Goal: Information Seeking & Learning: Learn about a topic

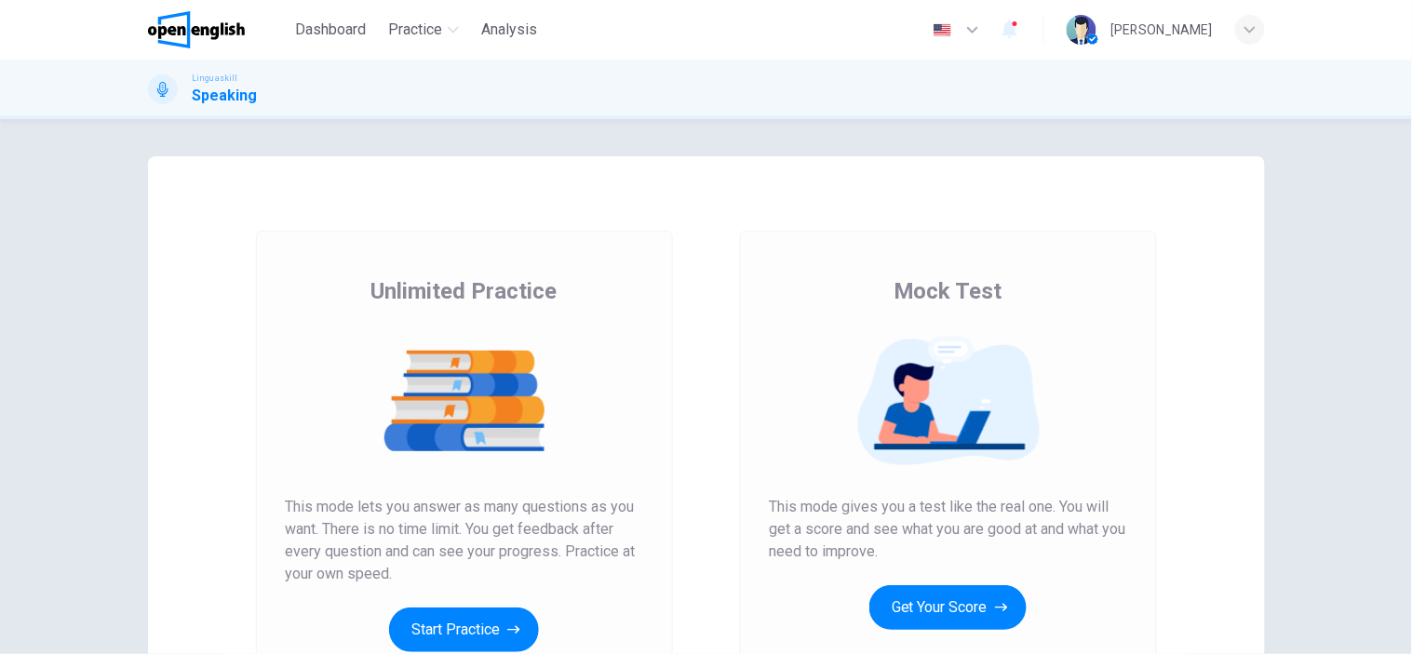
scroll to position [103, 0]
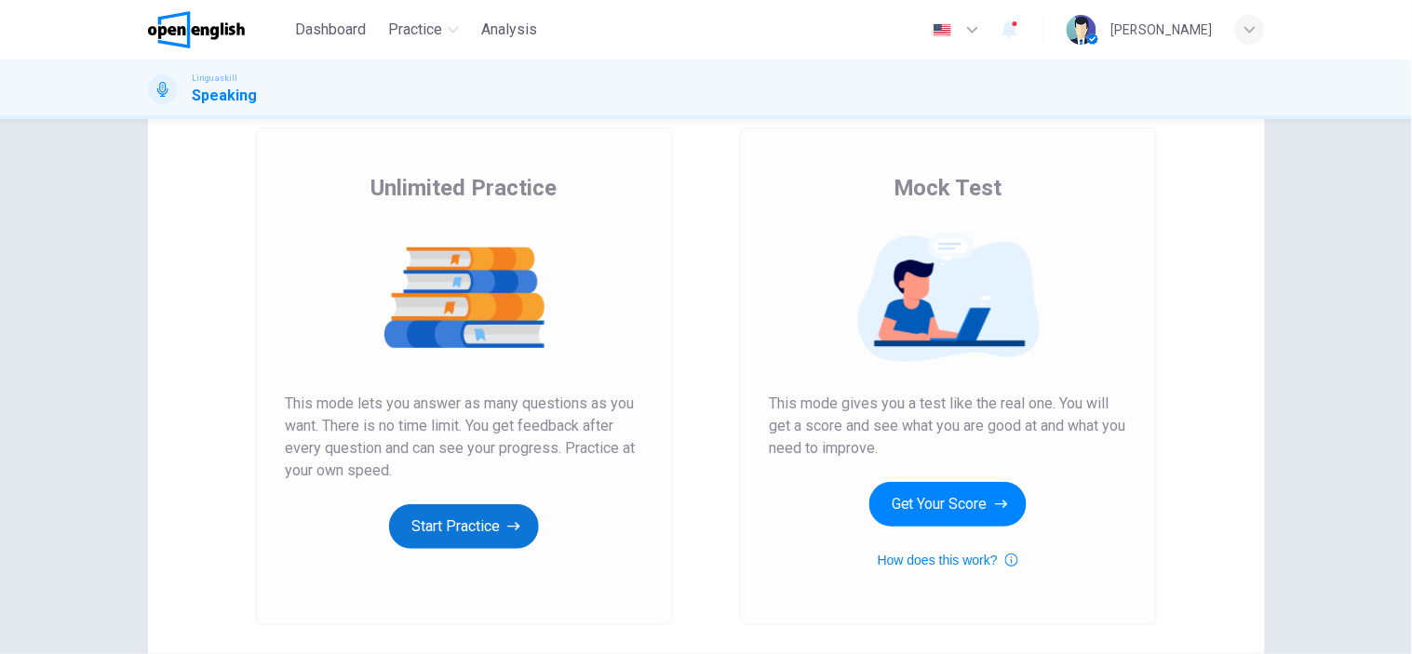
click at [465, 528] on button "Start Practice" at bounding box center [464, 526] width 150 height 45
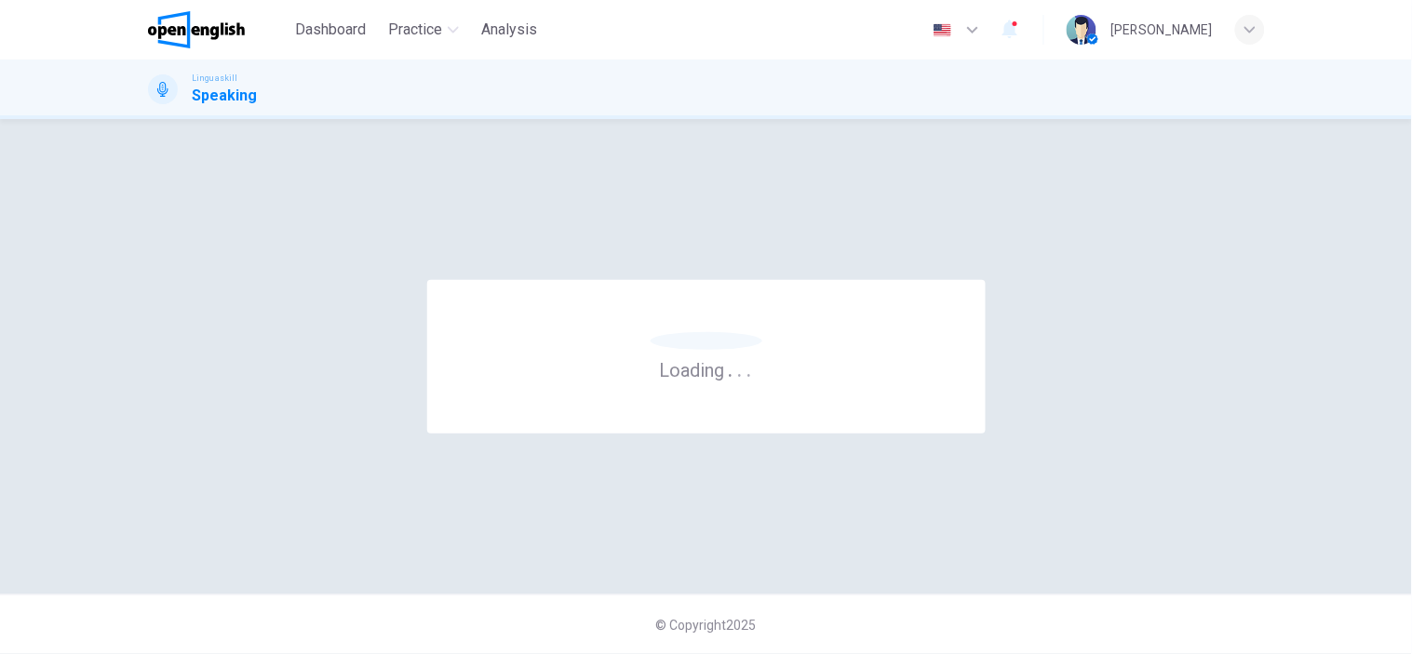
scroll to position [0, 0]
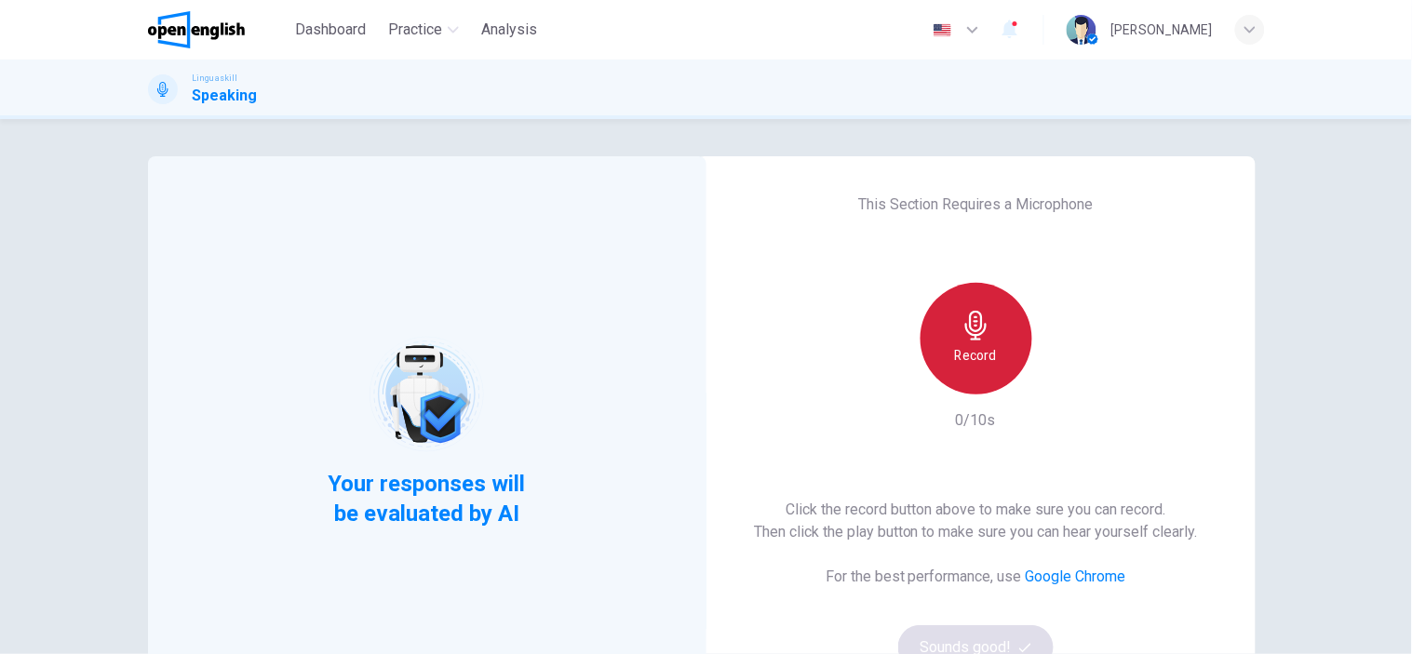
click at [972, 320] on icon "button" at bounding box center [975, 326] width 21 height 30
click at [972, 336] on icon "button" at bounding box center [975, 326] width 21 height 30
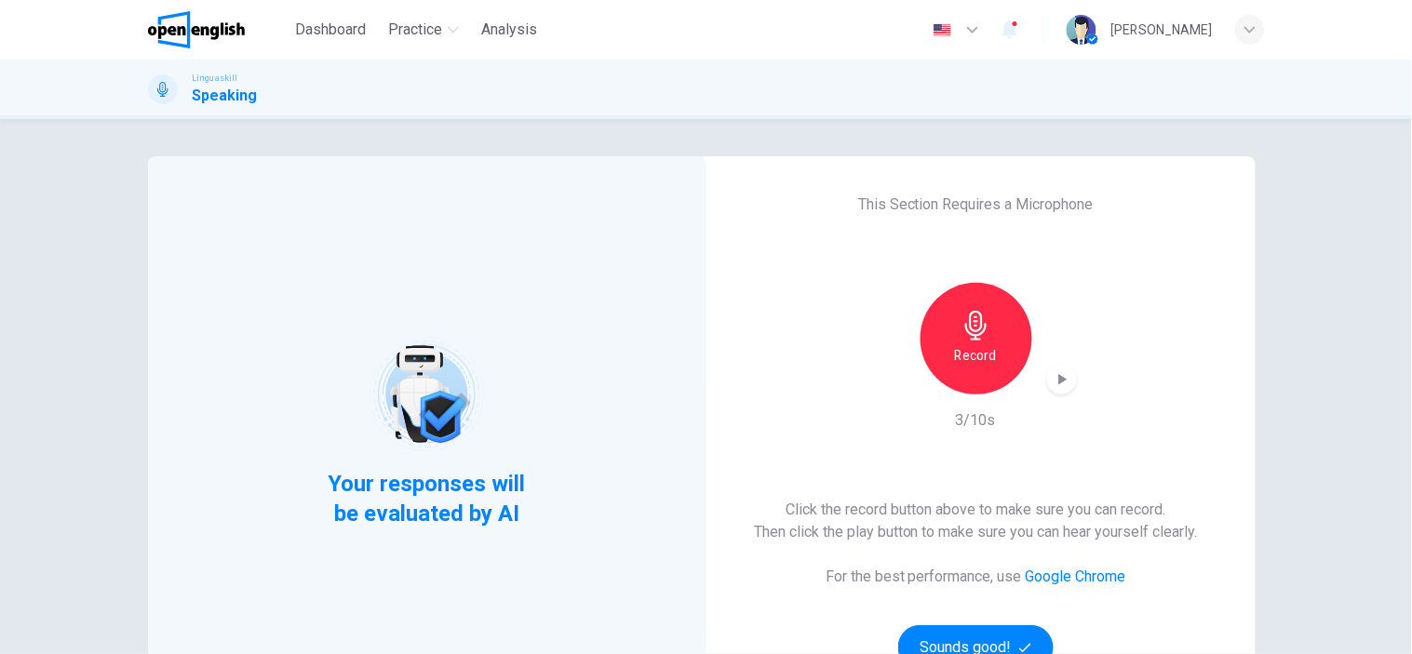
click at [1053, 387] on icon "button" at bounding box center [1062, 379] width 19 height 19
click at [966, 647] on button "Sounds good!" at bounding box center [976, 647] width 156 height 45
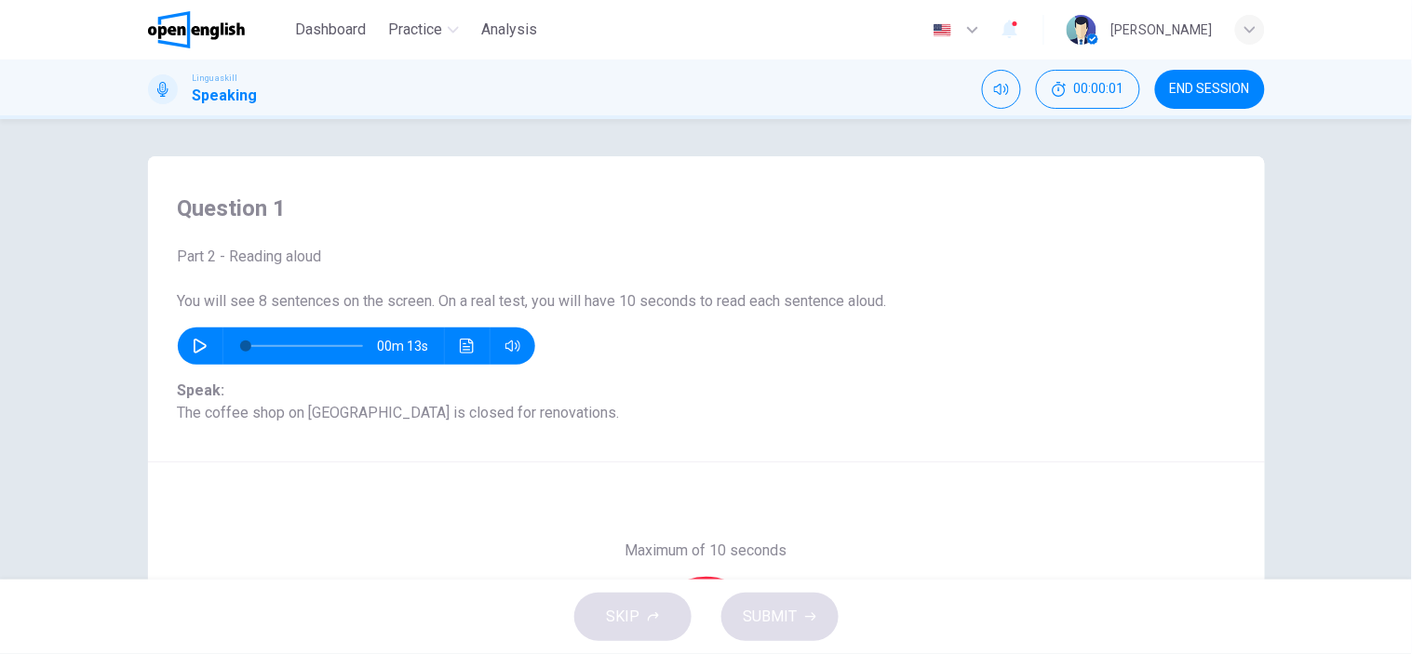
scroll to position [103, 0]
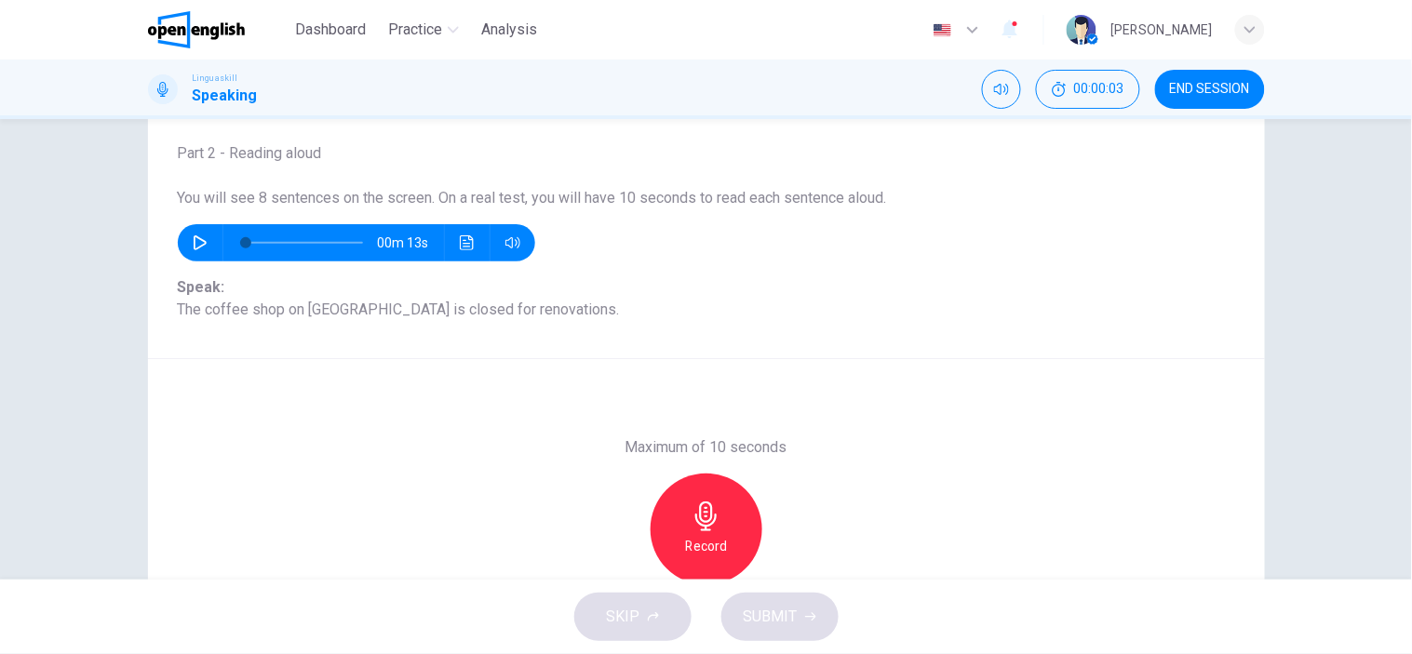
click at [185, 238] on button "button" at bounding box center [200, 242] width 30 height 37
type input "*"
click at [719, 519] on div "Record" at bounding box center [707, 530] width 112 height 112
click at [719, 519] on div "Stop" at bounding box center [707, 530] width 112 height 112
click at [606, 563] on div "button" at bounding box center [621, 571] width 30 height 30
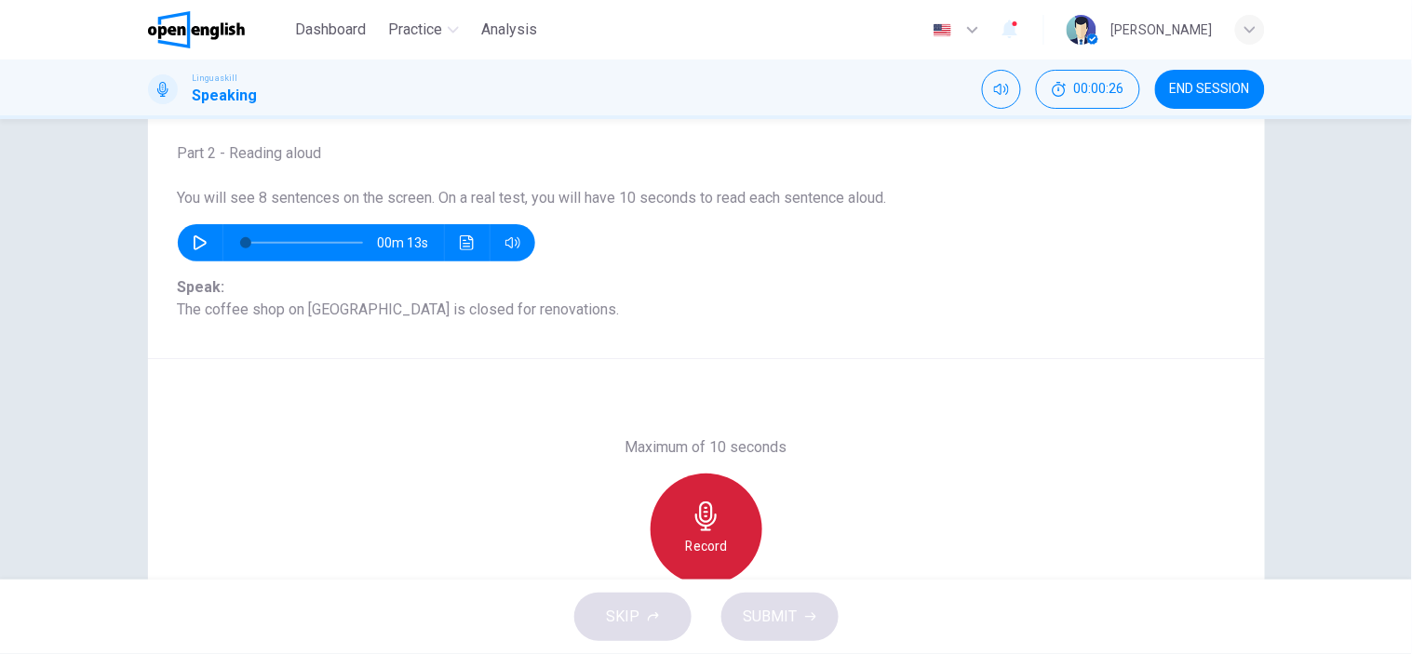
click at [709, 525] on icon "button" at bounding box center [707, 517] width 30 height 30
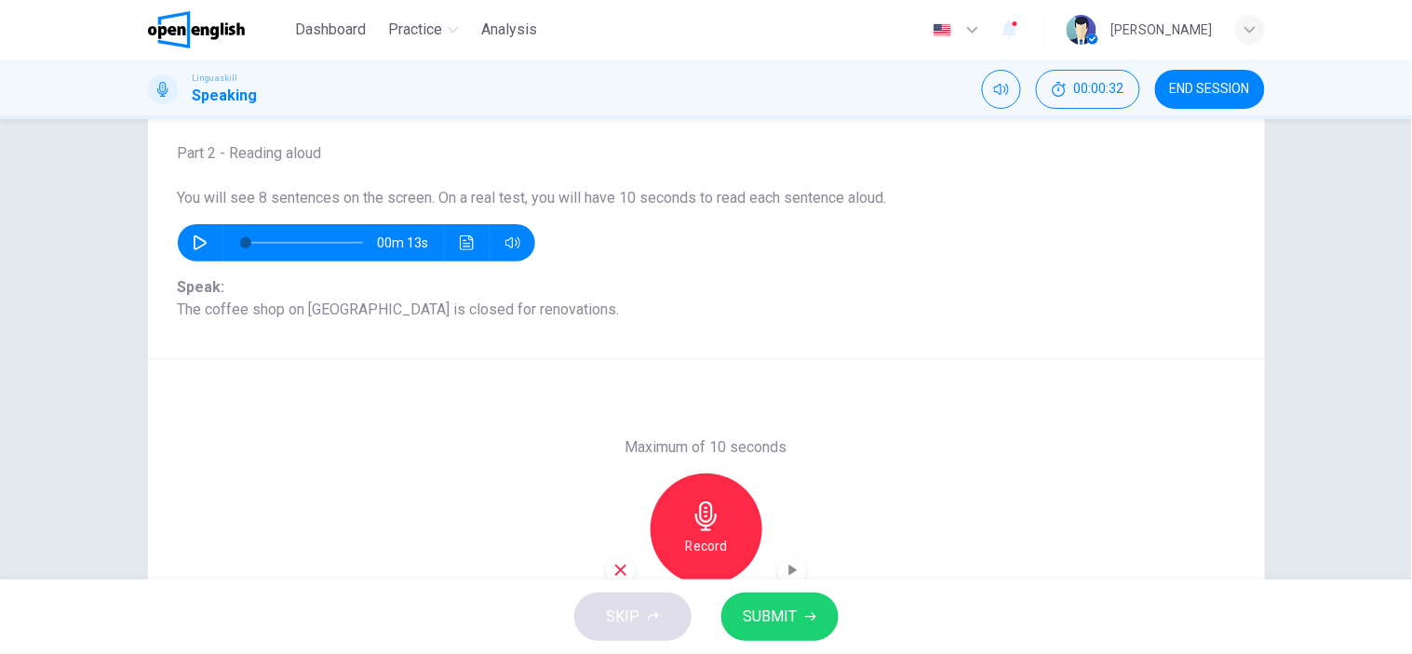
scroll to position [207, 0]
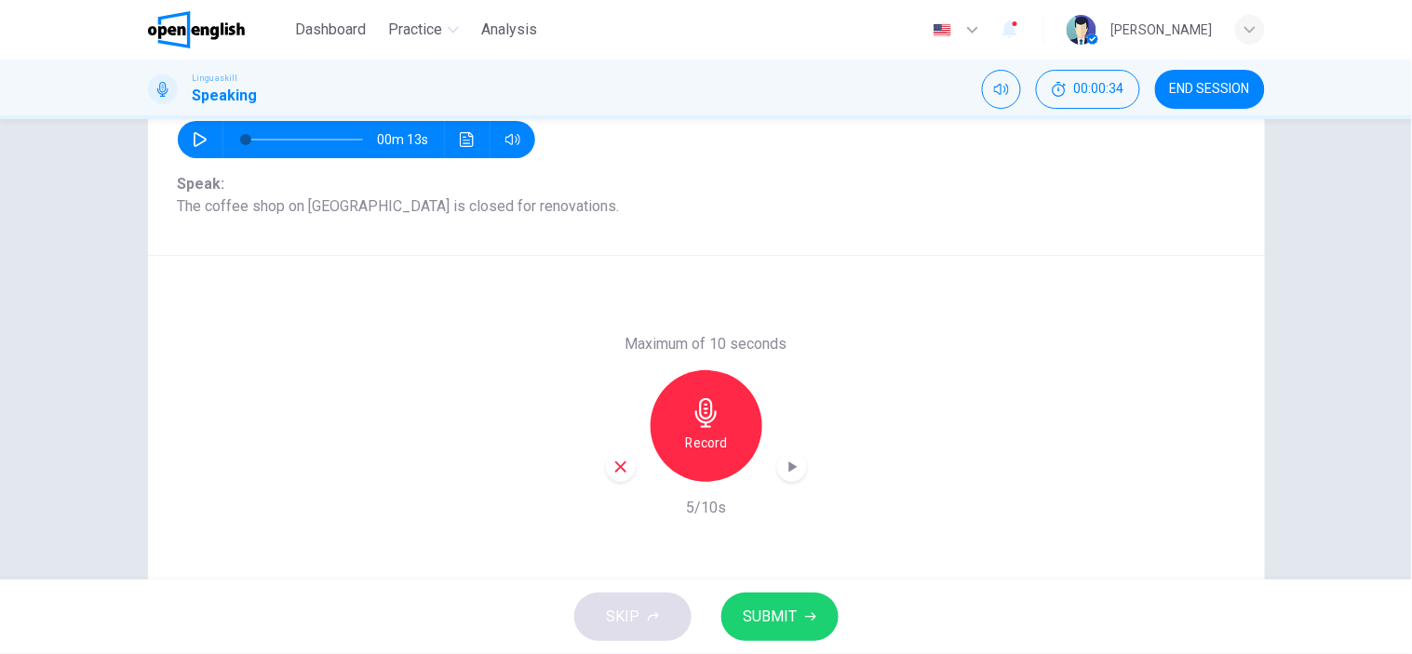
click at [789, 468] on icon "button" at bounding box center [792, 467] width 19 height 19
click at [785, 630] on button "SUBMIT" at bounding box center [779, 617] width 117 height 48
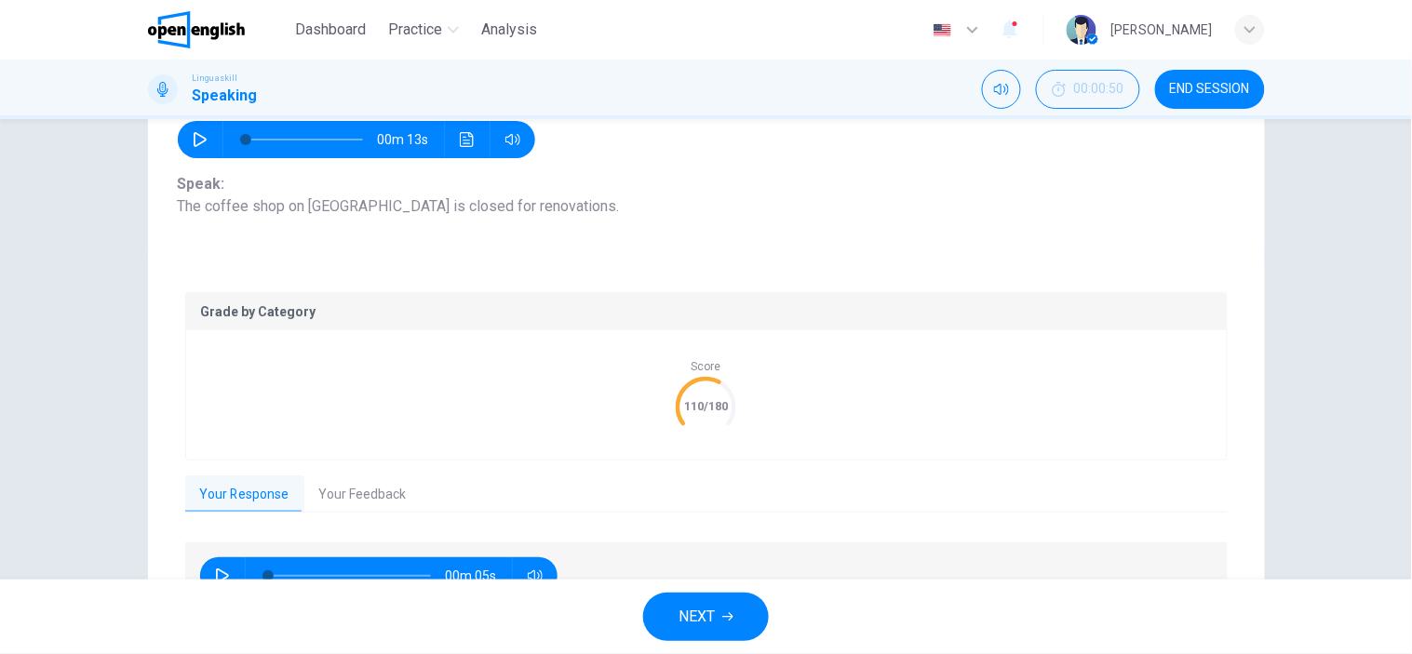
click at [359, 488] on button "Your Feedback" at bounding box center [362, 495] width 117 height 39
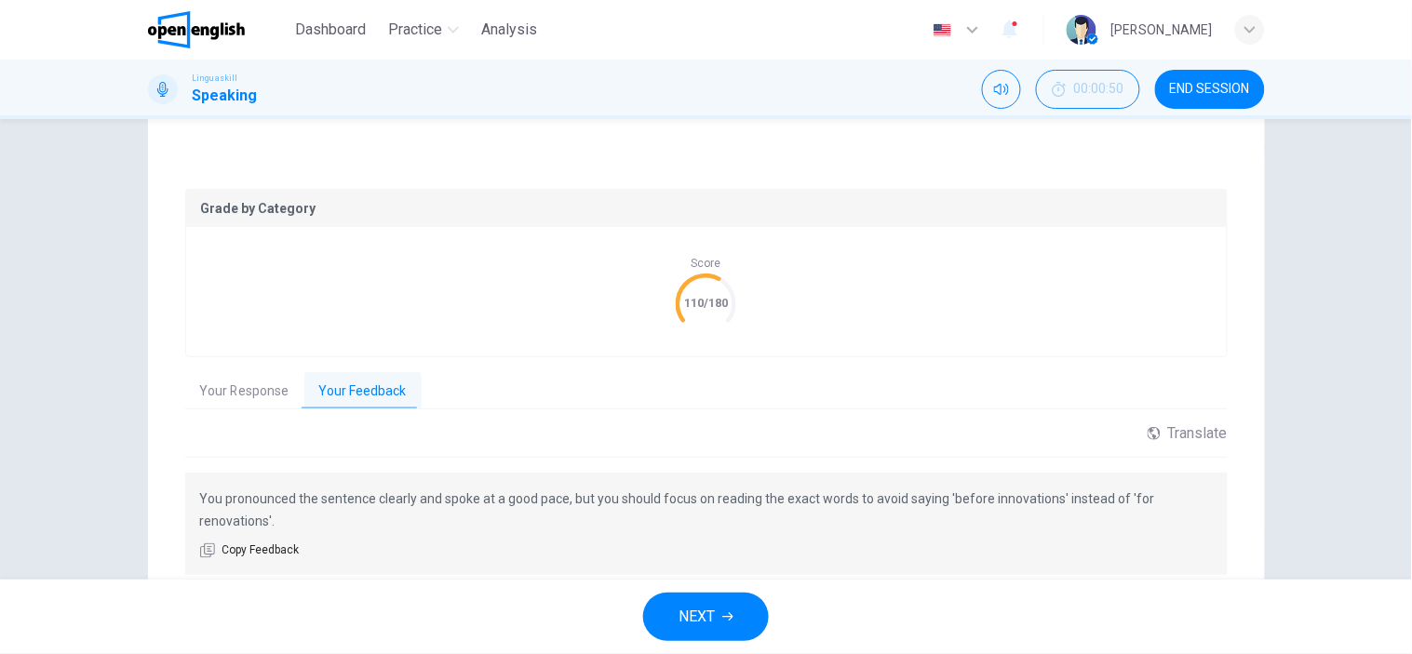
scroll to position [383, 0]
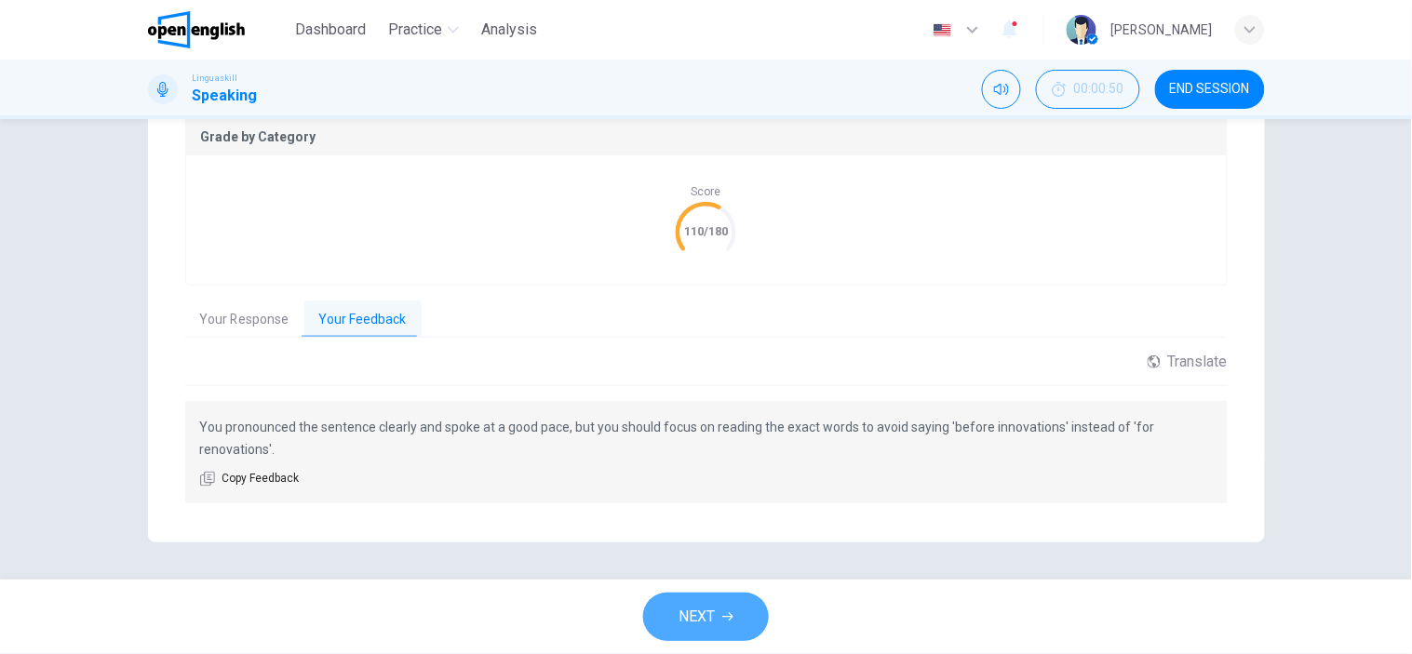
click at [696, 619] on span "NEXT" at bounding box center [697, 617] width 36 height 26
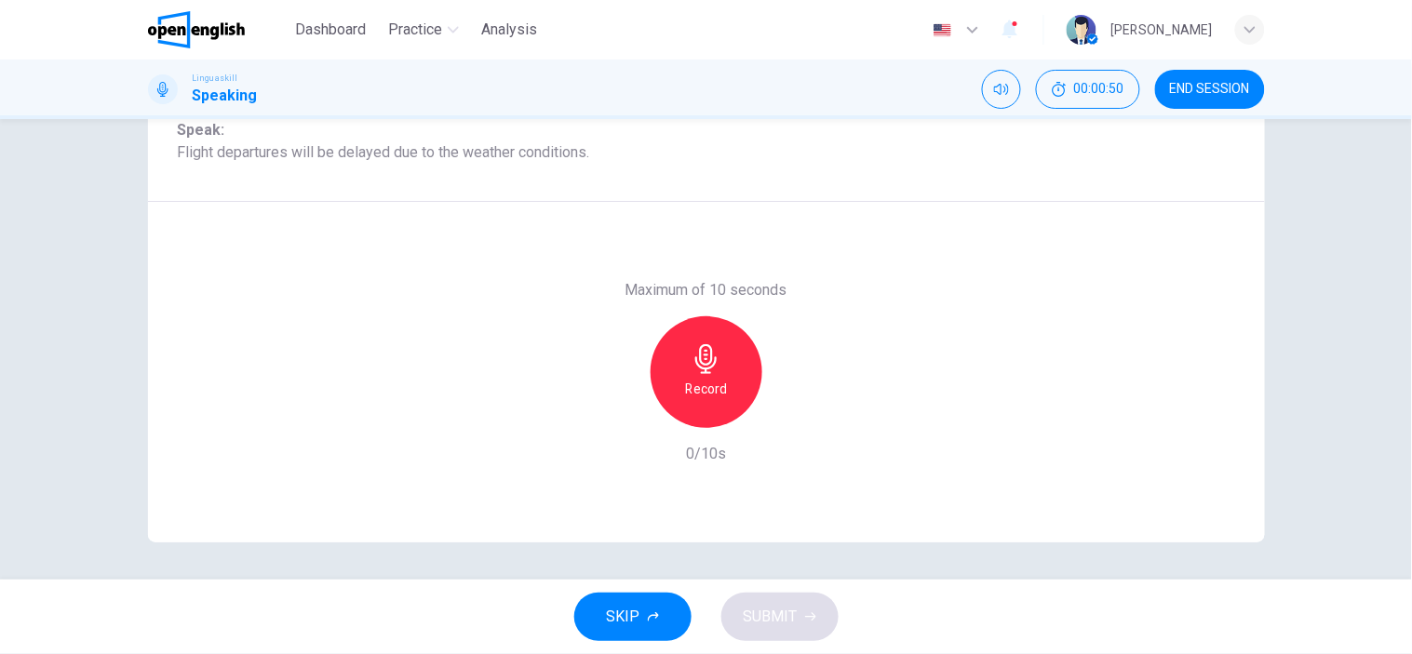
scroll to position [261, 0]
click at [695, 363] on icon "button" at bounding box center [707, 359] width 30 height 30
click at [695, 363] on icon "button" at bounding box center [705, 359] width 21 height 30
click at [615, 417] on icon "button" at bounding box center [620, 413] width 11 height 11
click at [699, 380] on h6 "Record" at bounding box center [706, 389] width 42 height 22
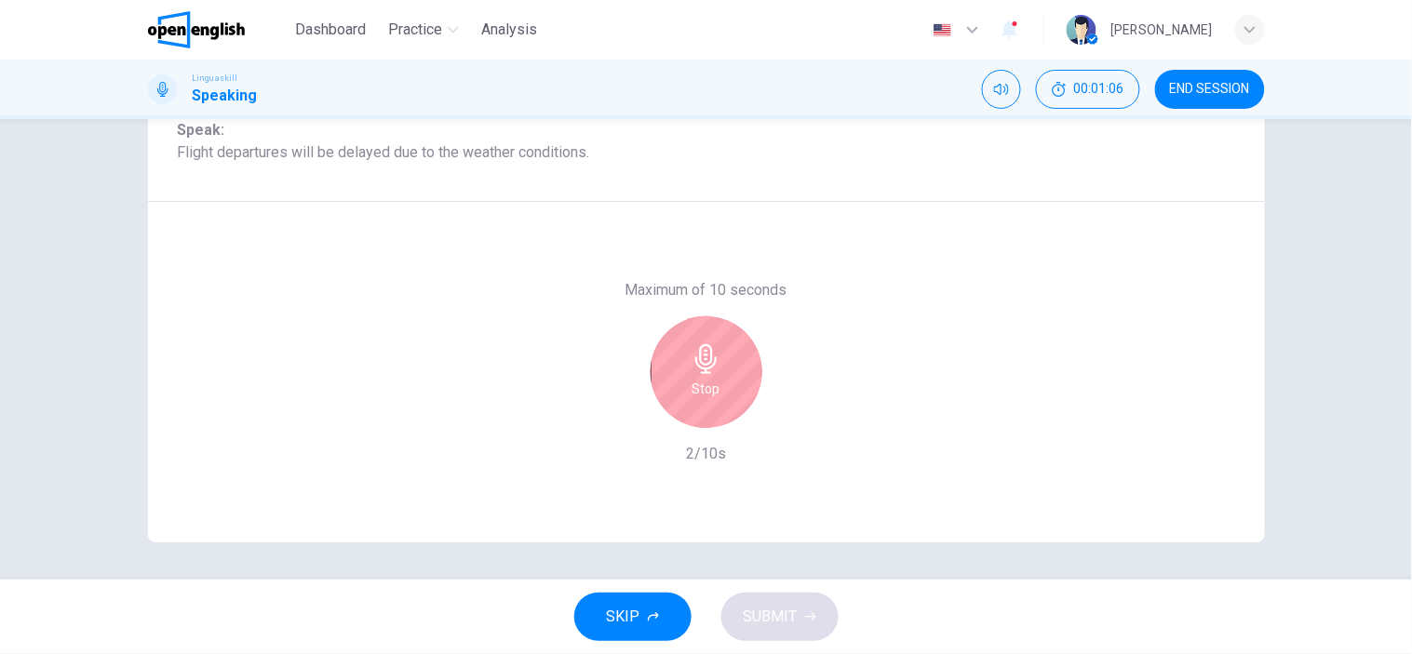
click at [699, 380] on h6 "Stop" at bounding box center [706, 389] width 28 height 22
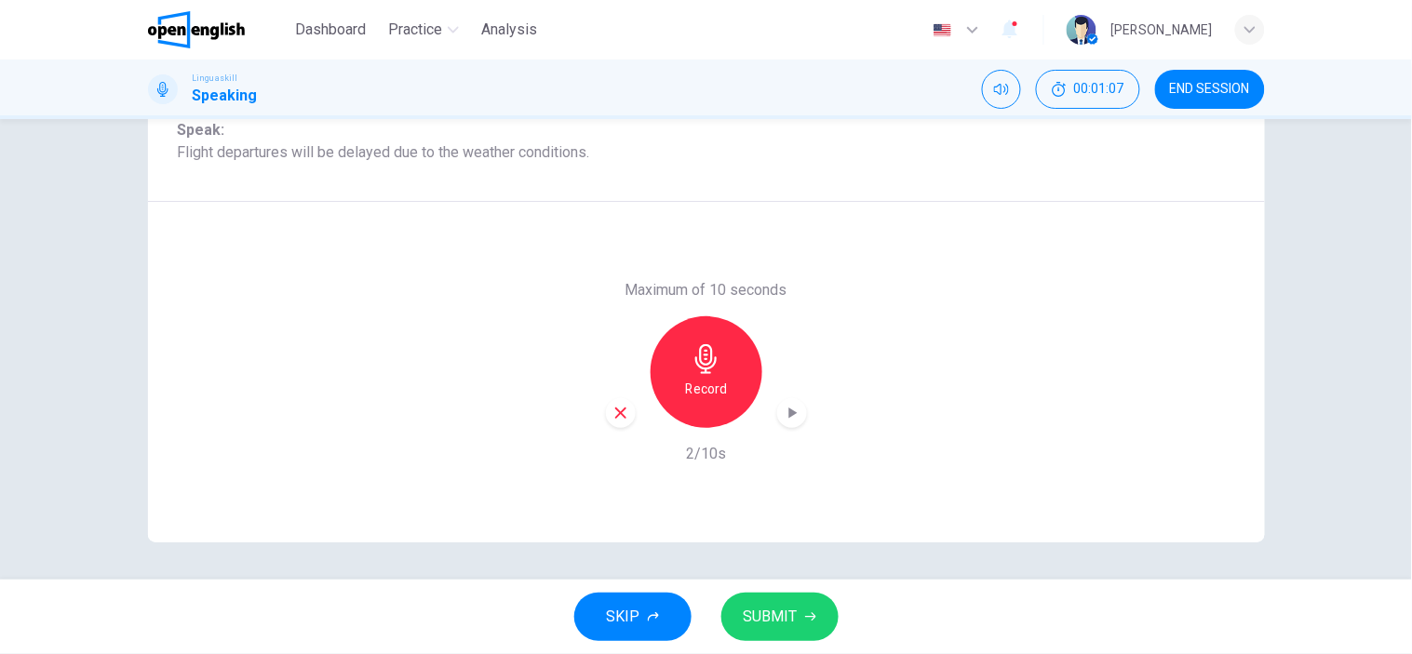
click at [612, 413] on icon "button" at bounding box center [620, 413] width 17 height 17
click at [711, 368] on icon "button" at bounding box center [707, 359] width 30 height 30
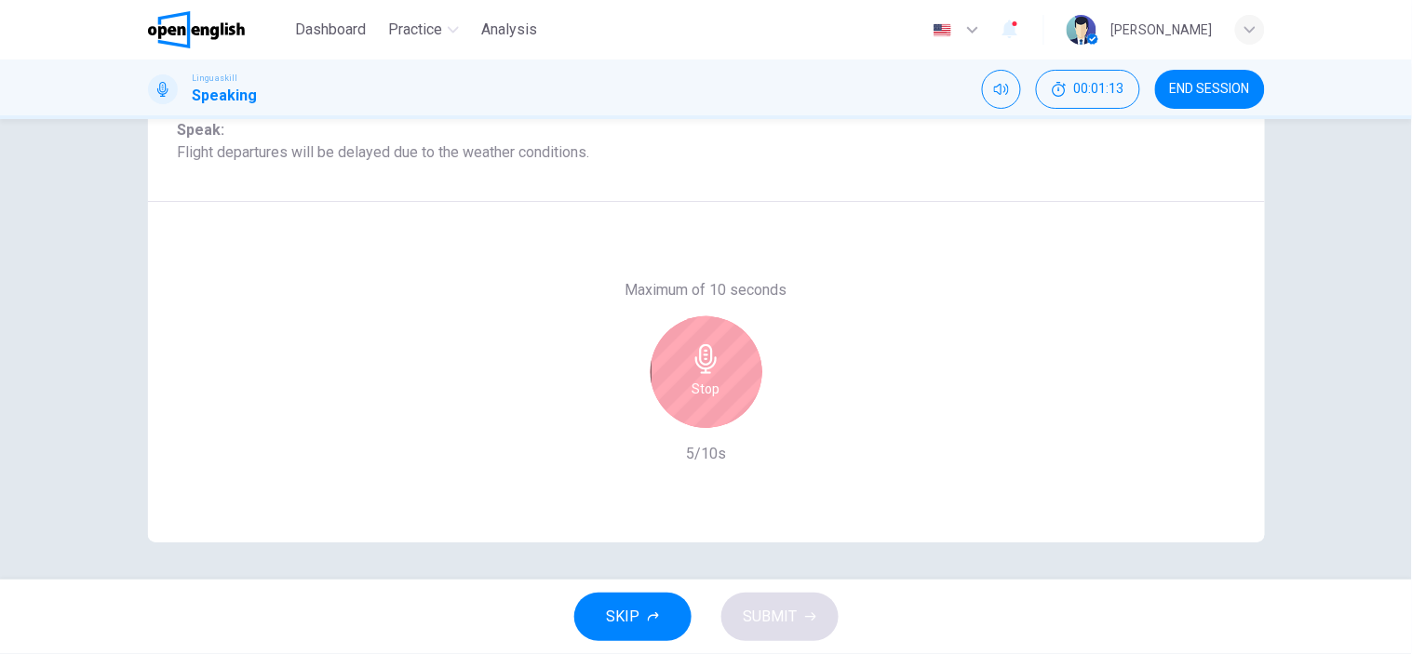
click at [711, 368] on icon "button" at bounding box center [707, 359] width 30 height 30
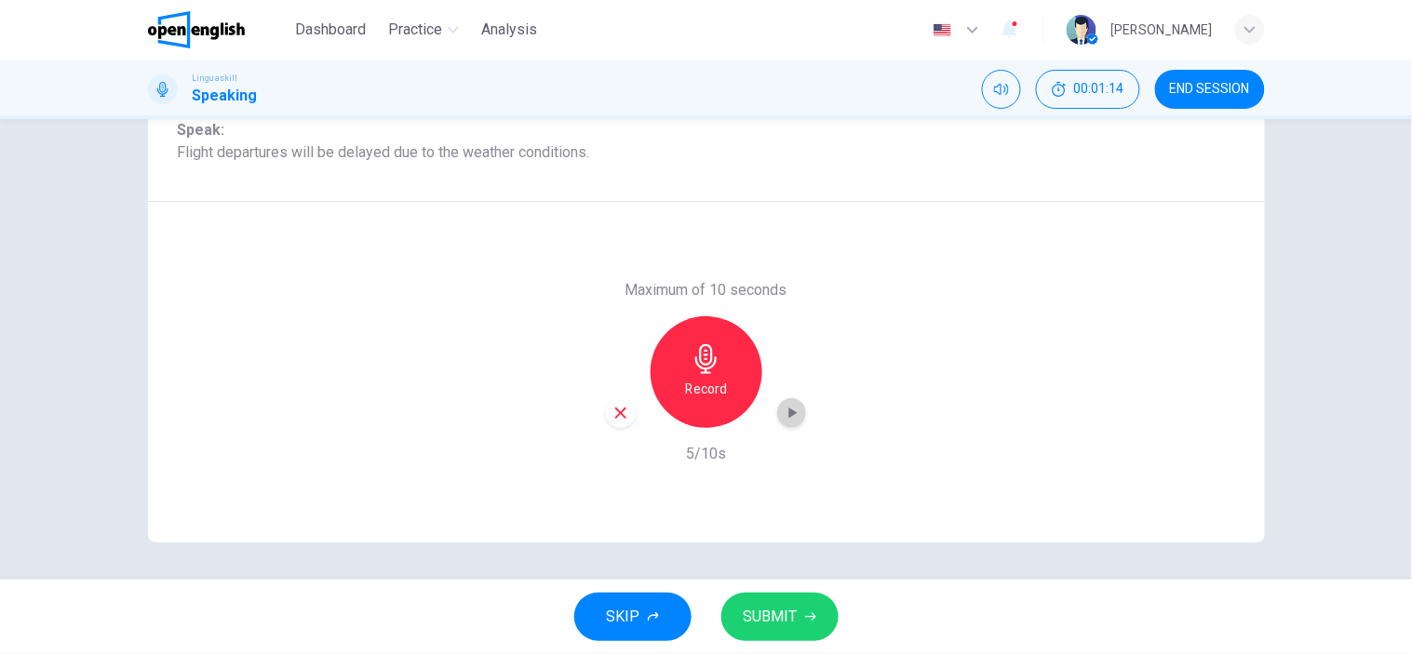
click at [783, 410] on icon "button" at bounding box center [792, 413] width 19 height 19
click at [793, 410] on icon "button" at bounding box center [792, 413] width 19 height 19
click at [761, 614] on span "SUBMIT" at bounding box center [771, 617] width 54 height 26
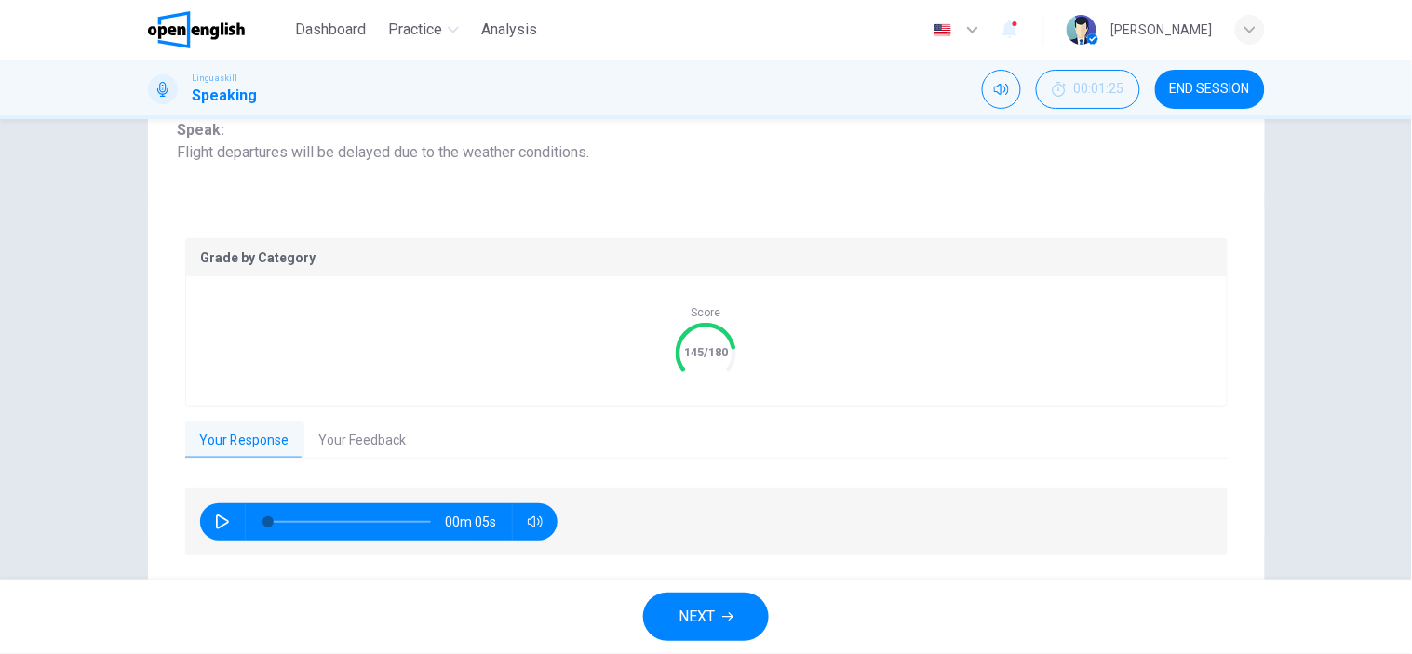
click at [674, 605] on button "NEXT" at bounding box center [706, 617] width 126 height 48
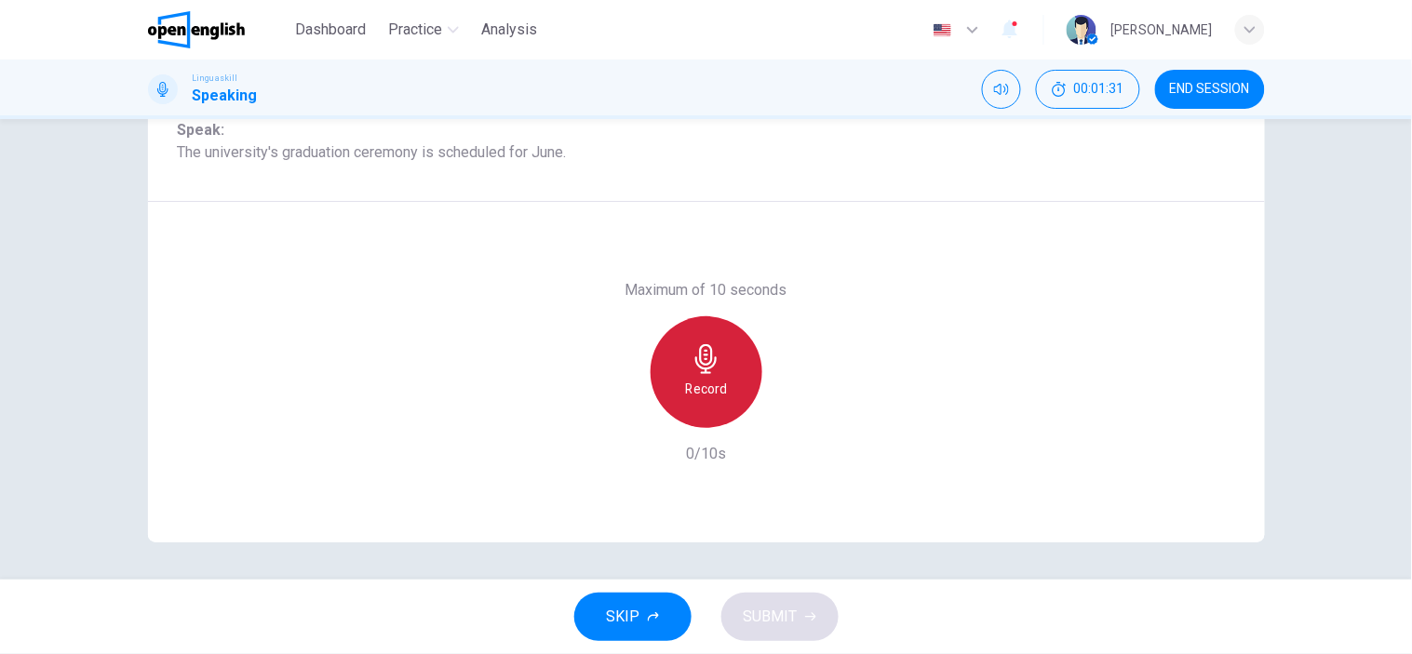
click at [692, 395] on h6 "Record" at bounding box center [706, 389] width 42 height 22
click at [692, 395] on h6 "Stop" at bounding box center [706, 389] width 28 height 22
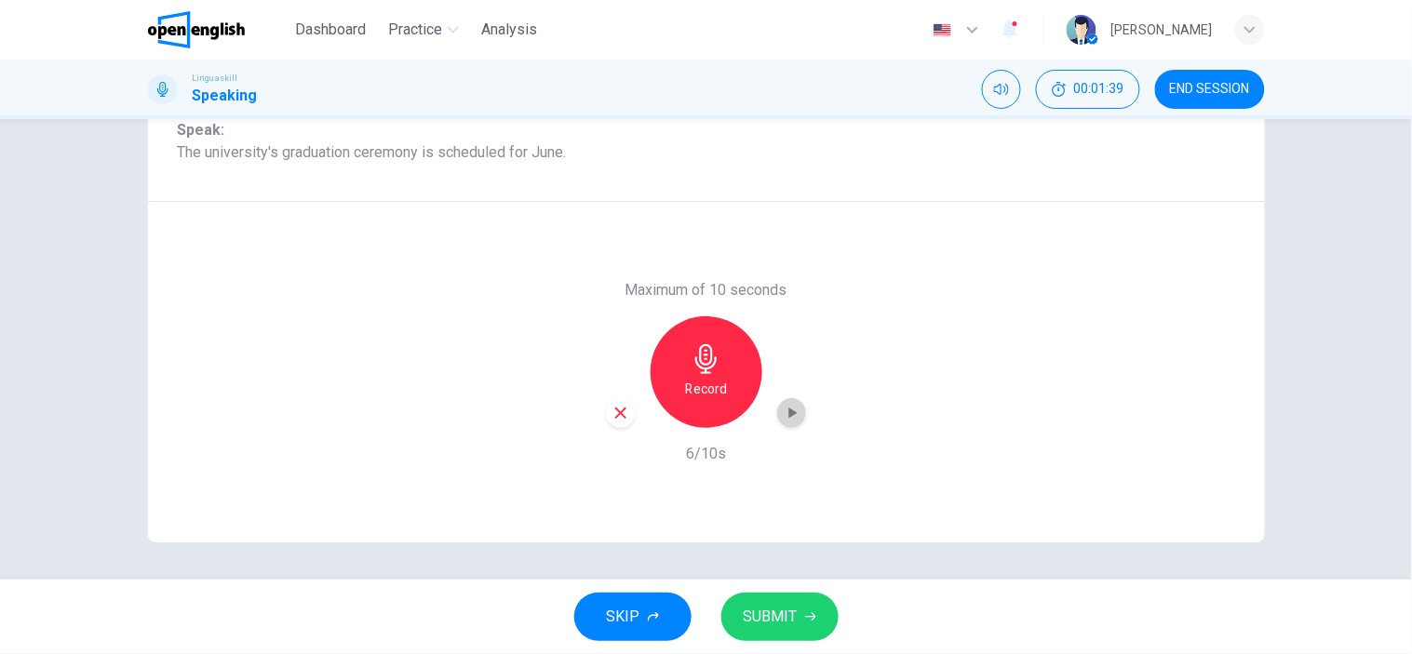
click at [783, 414] on icon "button" at bounding box center [792, 413] width 19 height 19
click at [805, 621] on icon "button" at bounding box center [810, 617] width 11 height 11
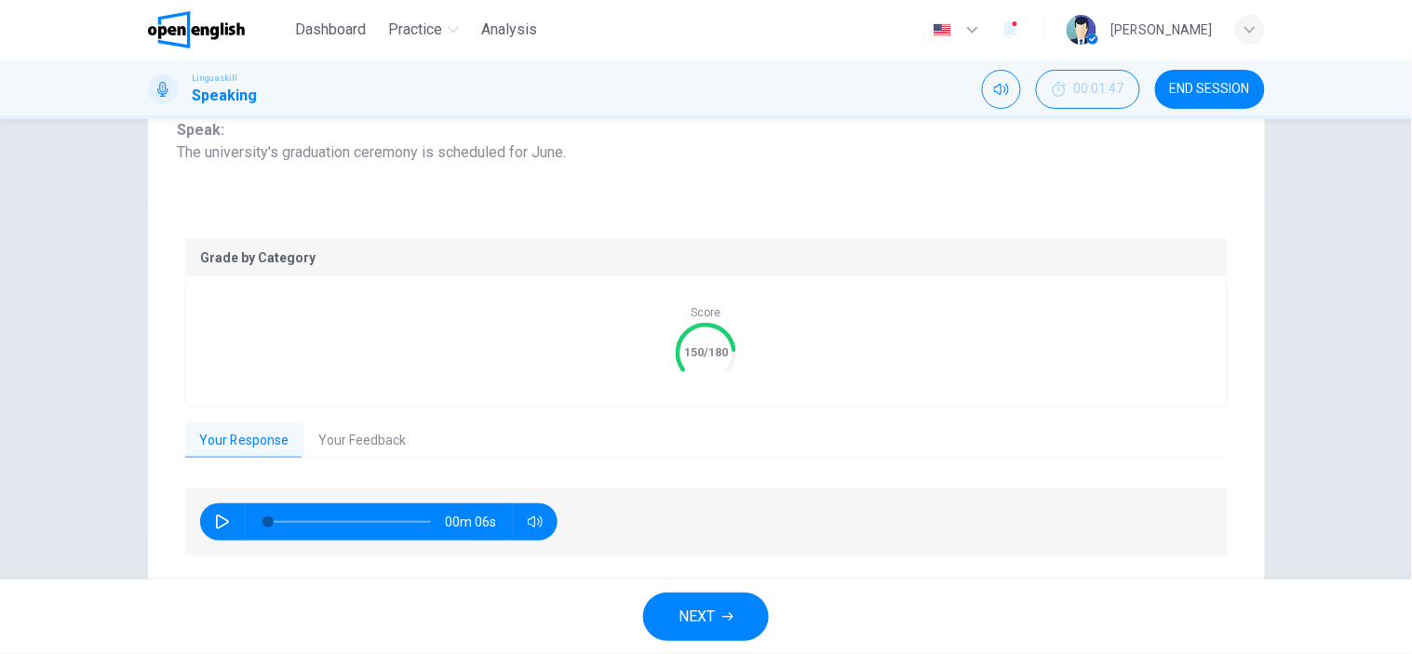
click at [709, 602] on button "NEXT" at bounding box center [706, 617] width 126 height 48
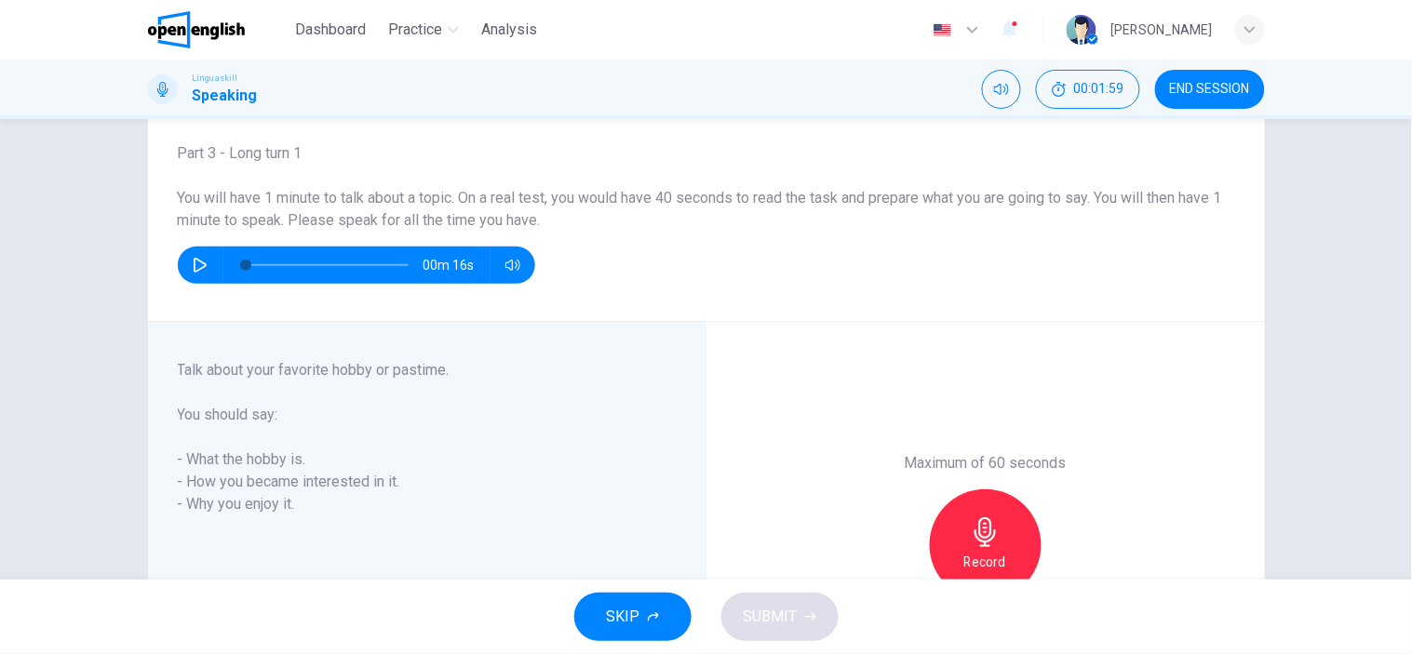
scroll to position [207, 0]
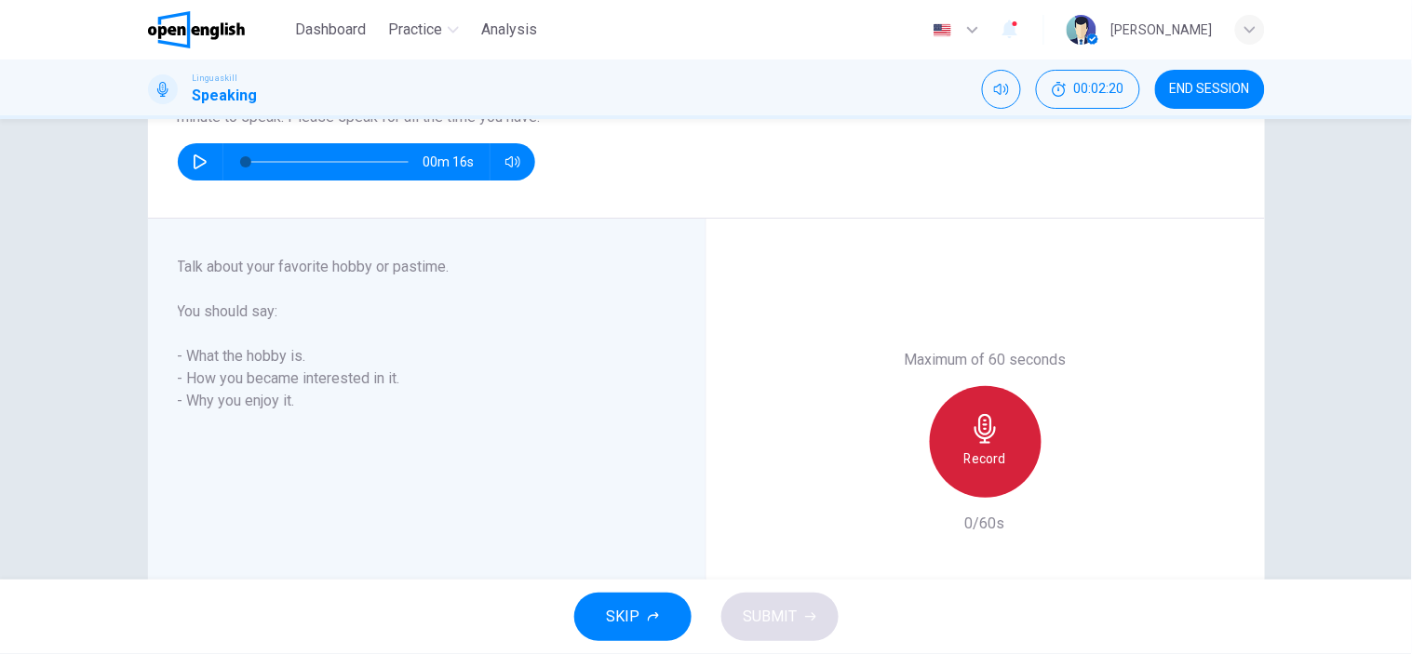
click at [1011, 450] on div "Record" at bounding box center [986, 442] width 112 height 112
click at [1011, 450] on div "Stop" at bounding box center [986, 442] width 112 height 112
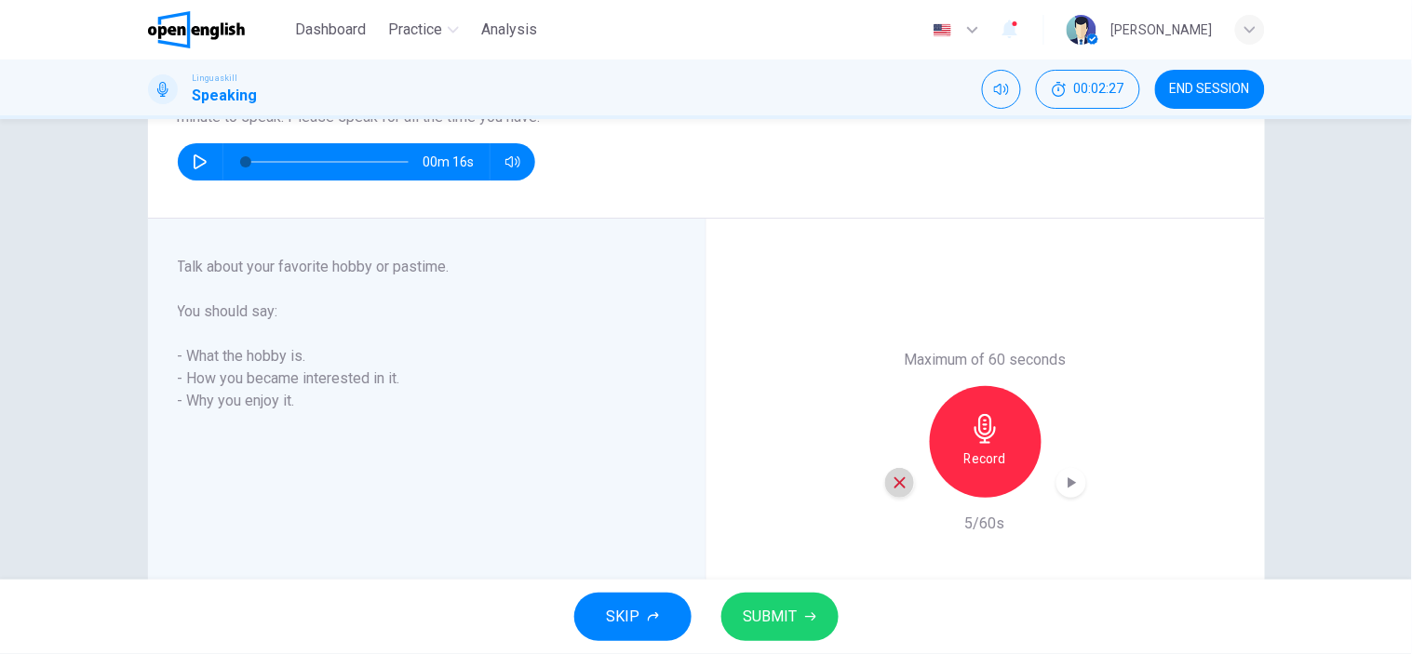
click at [895, 472] on div "button" at bounding box center [900, 483] width 30 height 30
click at [998, 434] on div "Record" at bounding box center [986, 442] width 112 height 112
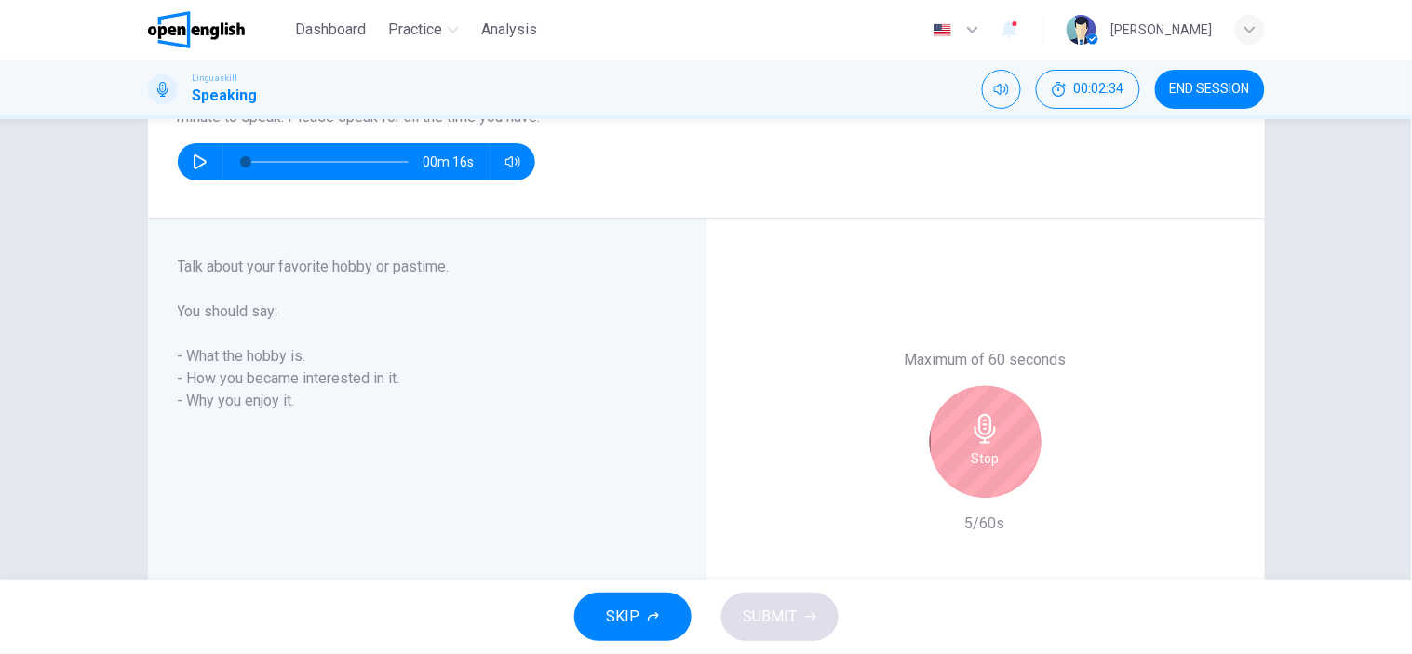
click at [1017, 417] on div "Stop" at bounding box center [986, 442] width 112 height 112
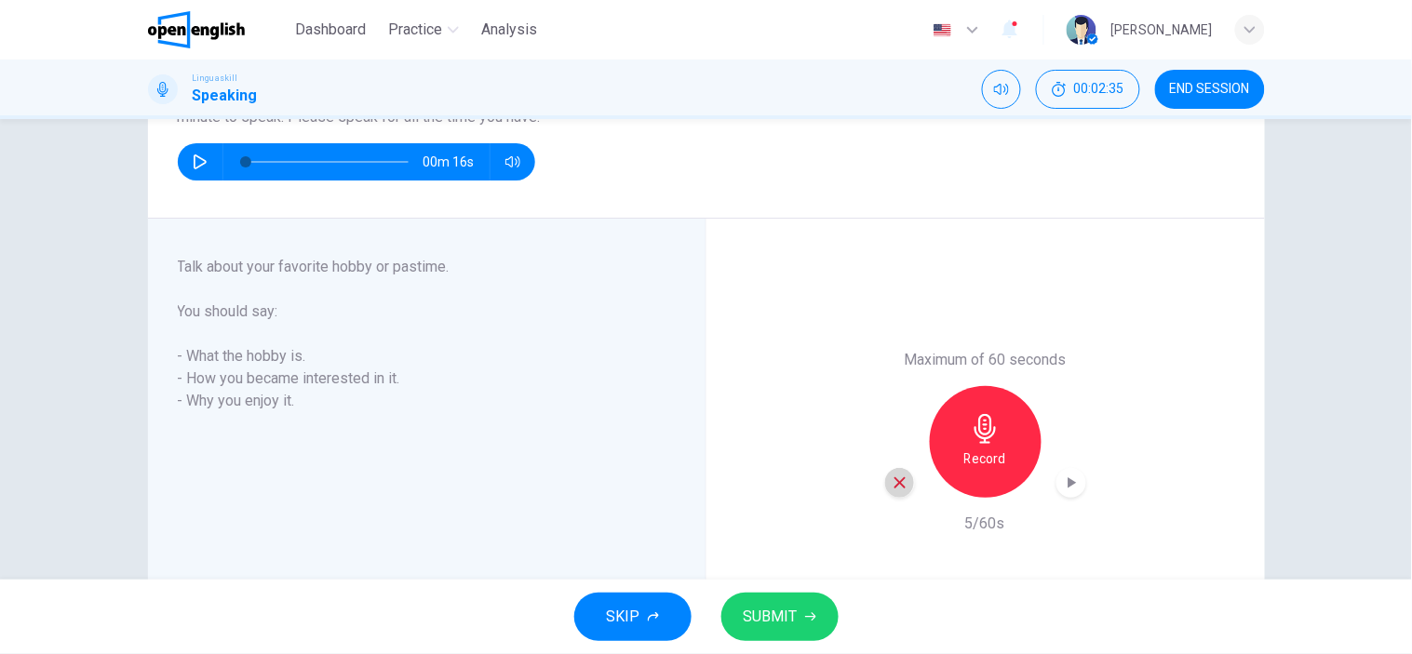
click at [892, 477] on icon "button" at bounding box center [900, 483] width 17 height 17
click at [990, 440] on icon "button" at bounding box center [986, 429] width 30 height 30
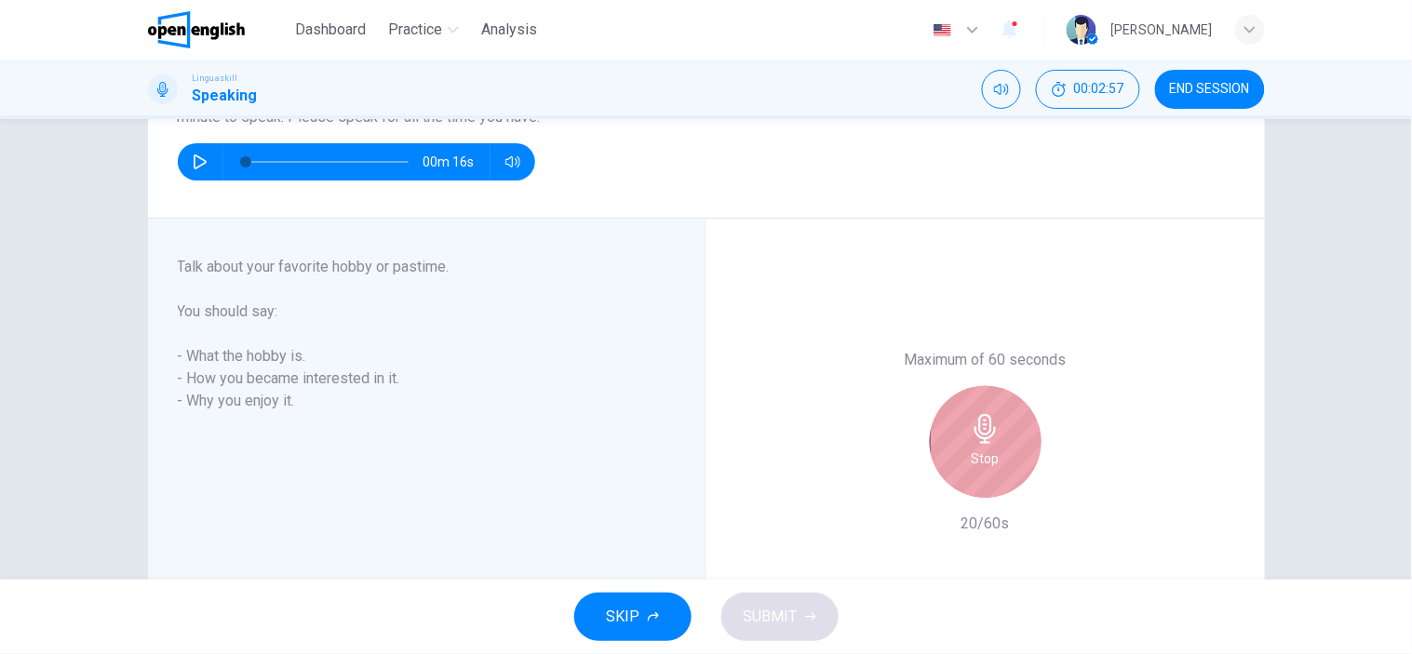
click at [991, 440] on icon "button" at bounding box center [986, 429] width 30 height 30
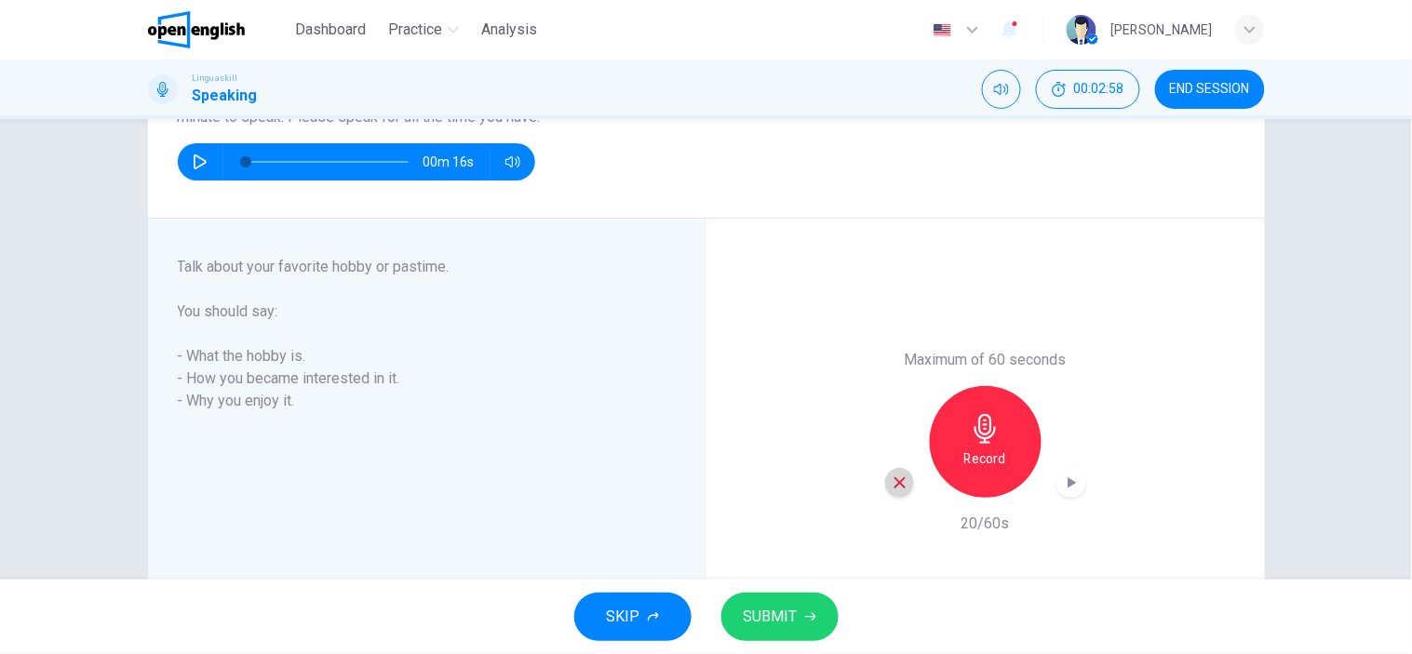
click at [894, 488] on icon "button" at bounding box center [900, 483] width 17 height 17
click at [1003, 436] on div "Record" at bounding box center [986, 442] width 112 height 112
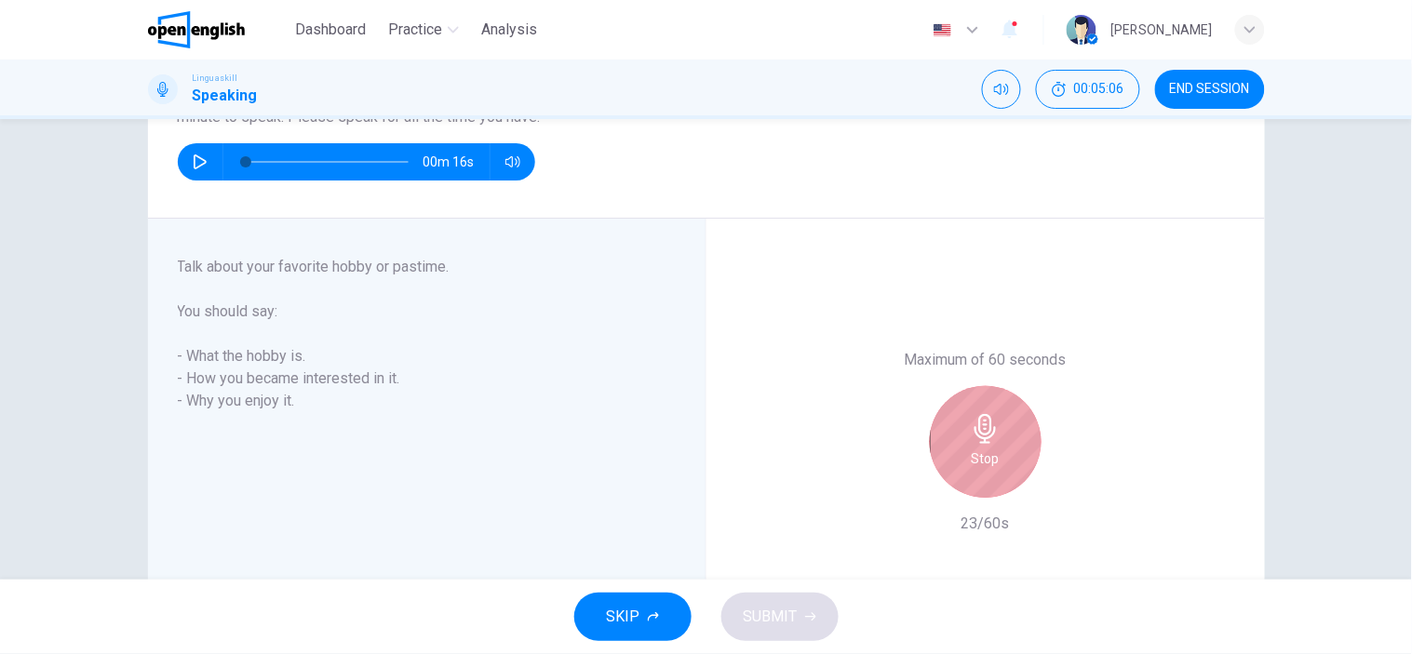
click at [1000, 438] on div "Stop" at bounding box center [986, 442] width 112 height 112
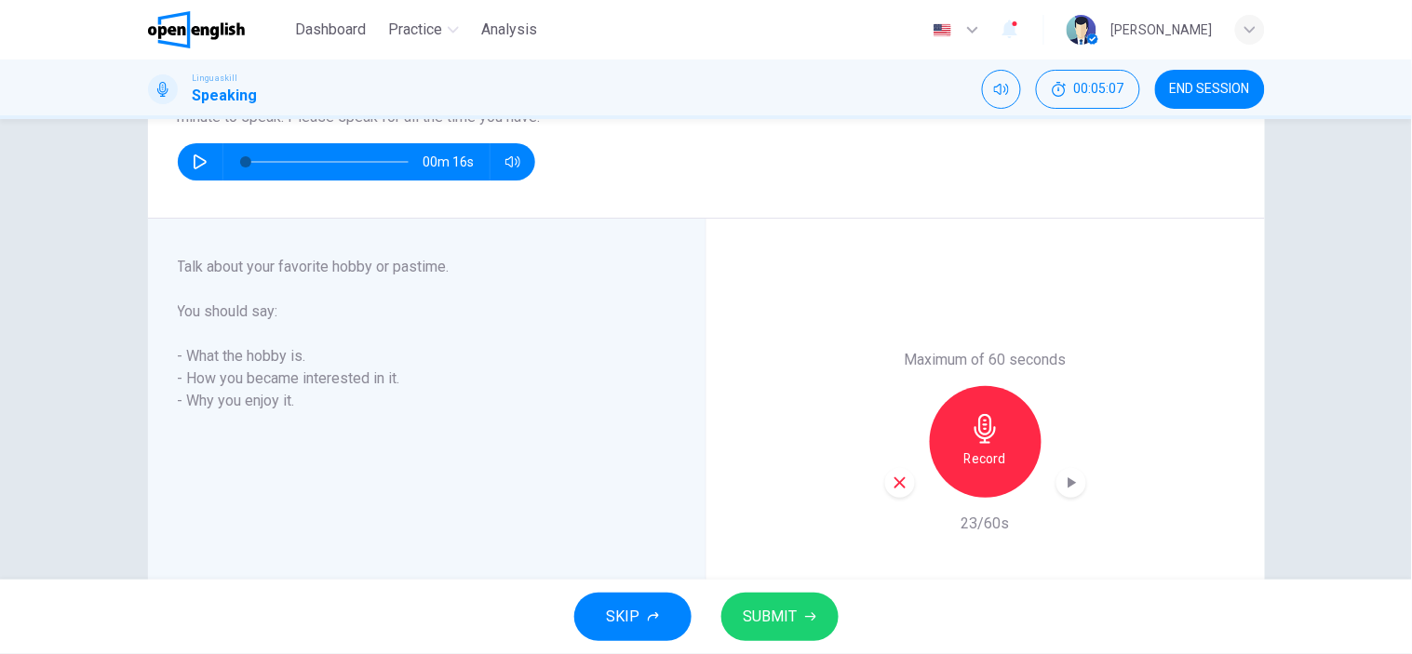
click at [805, 610] on button "SUBMIT" at bounding box center [779, 617] width 117 height 48
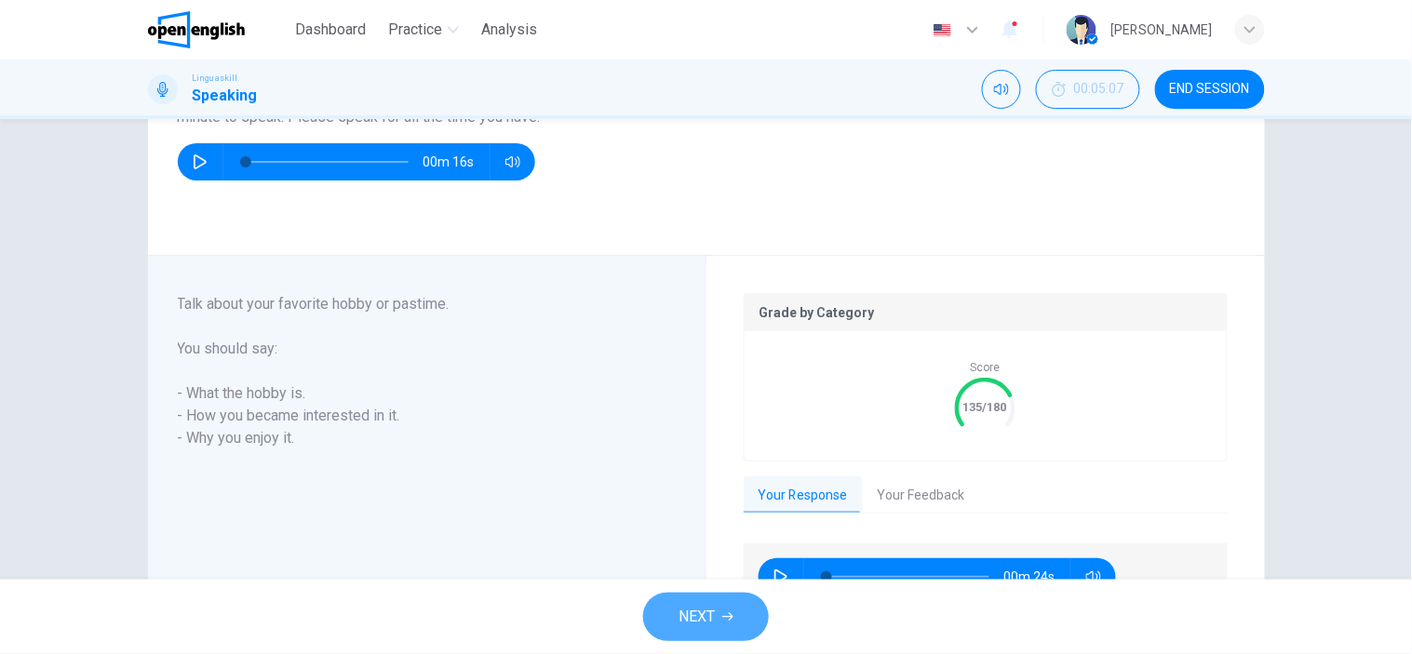
click at [732, 617] on icon "button" at bounding box center [727, 617] width 11 height 8
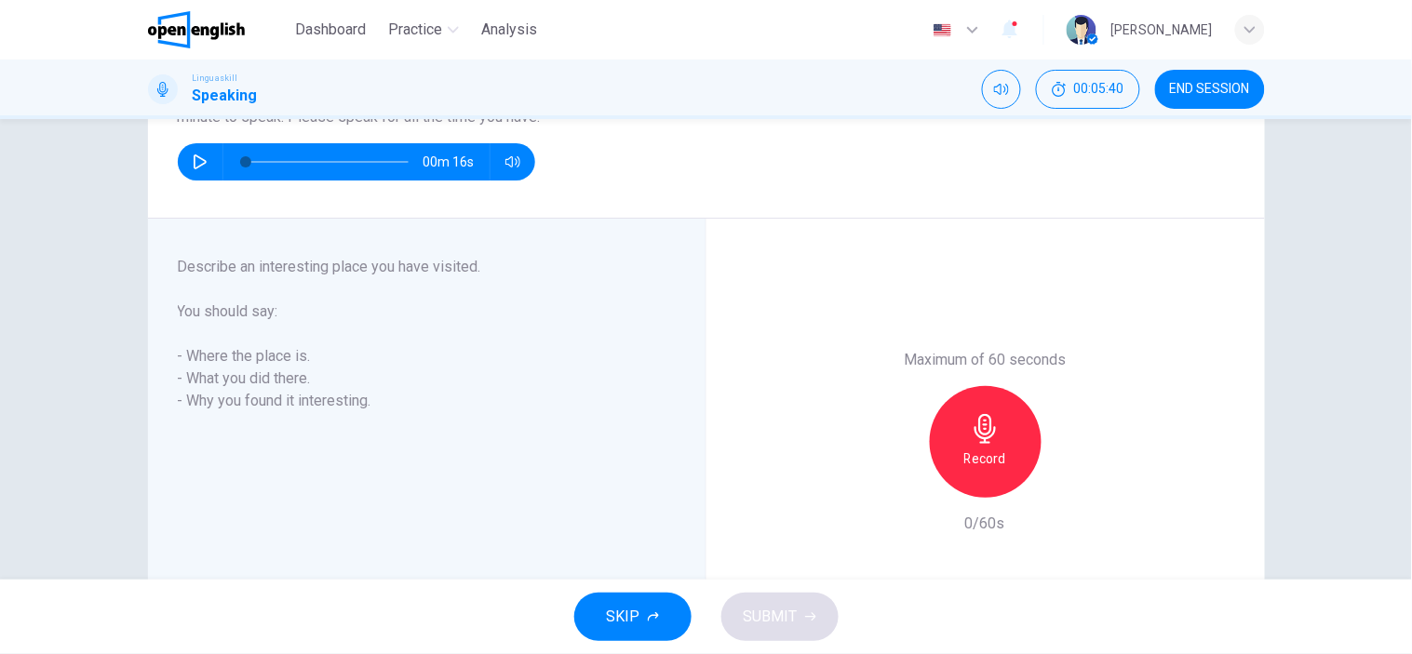
click at [991, 450] on h6 "Record" at bounding box center [985, 459] width 42 height 22
click at [990, 459] on h6 "Stop" at bounding box center [986, 459] width 28 height 22
click at [895, 481] on icon "button" at bounding box center [899, 482] width 11 height 11
click at [974, 441] on icon "button" at bounding box center [986, 429] width 30 height 30
click at [975, 441] on icon "button" at bounding box center [986, 429] width 30 height 30
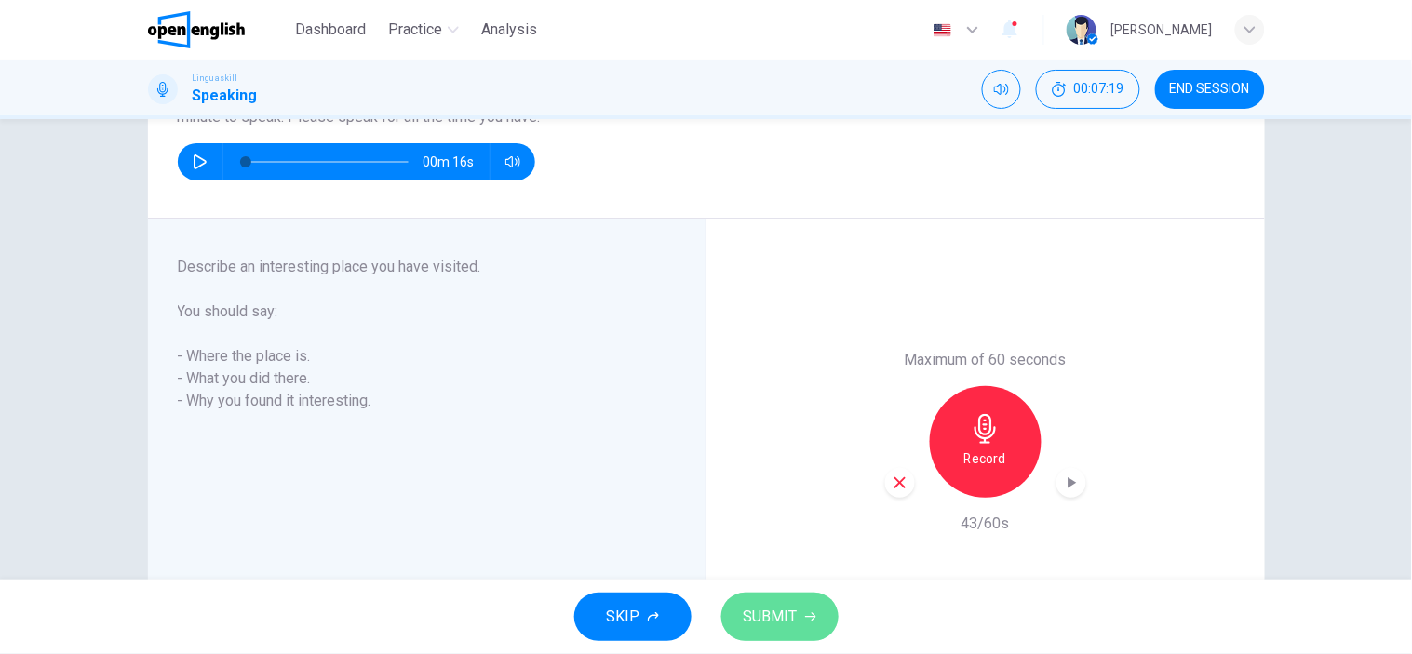
click at [789, 612] on span "SUBMIT" at bounding box center [771, 617] width 54 height 26
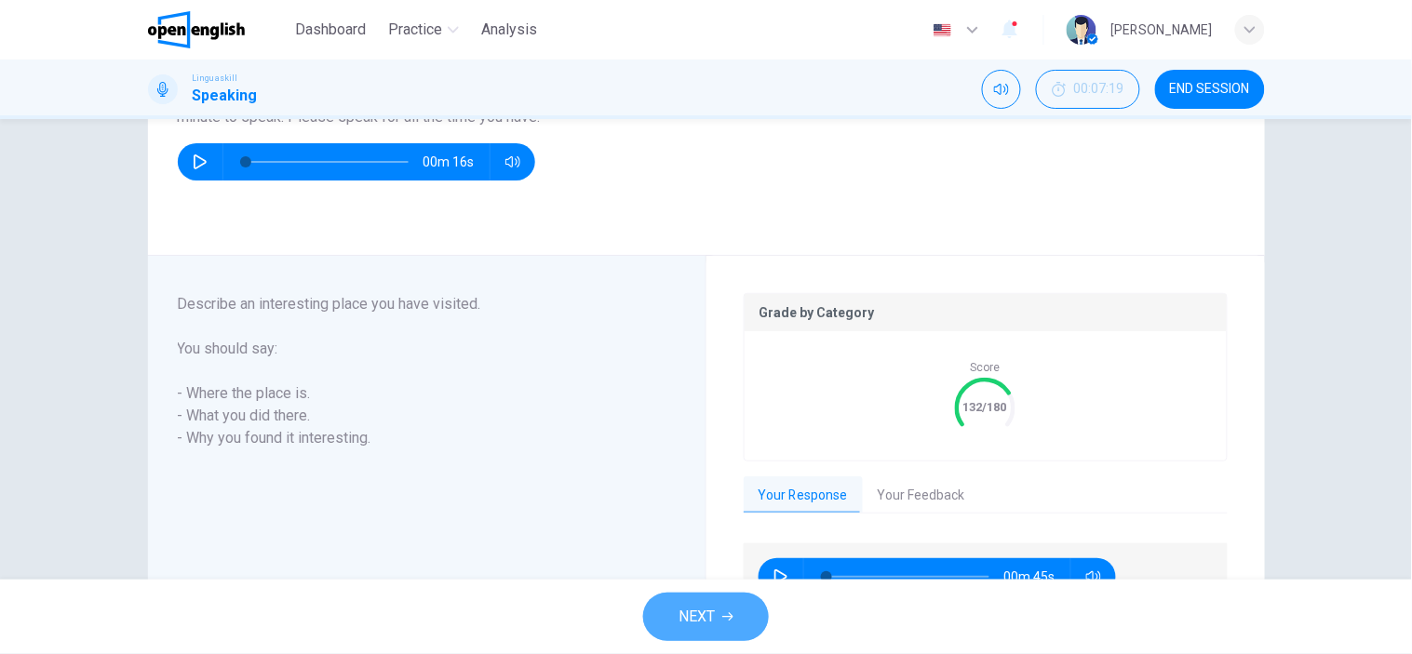
click at [684, 633] on button "NEXT" at bounding box center [706, 617] width 126 height 48
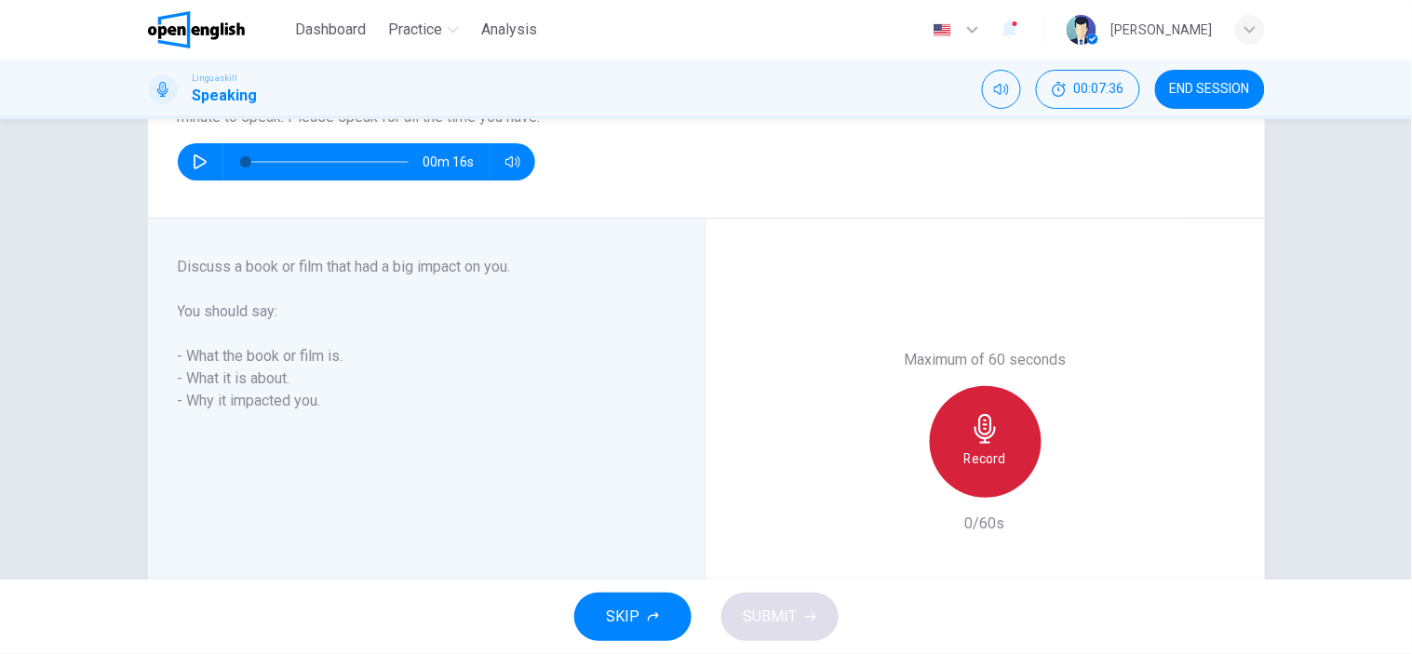
click at [999, 448] on h6 "Record" at bounding box center [985, 459] width 42 height 22
click at [999, 447] on div "Stop" at bounding box center [986, 442] width 112 height 112
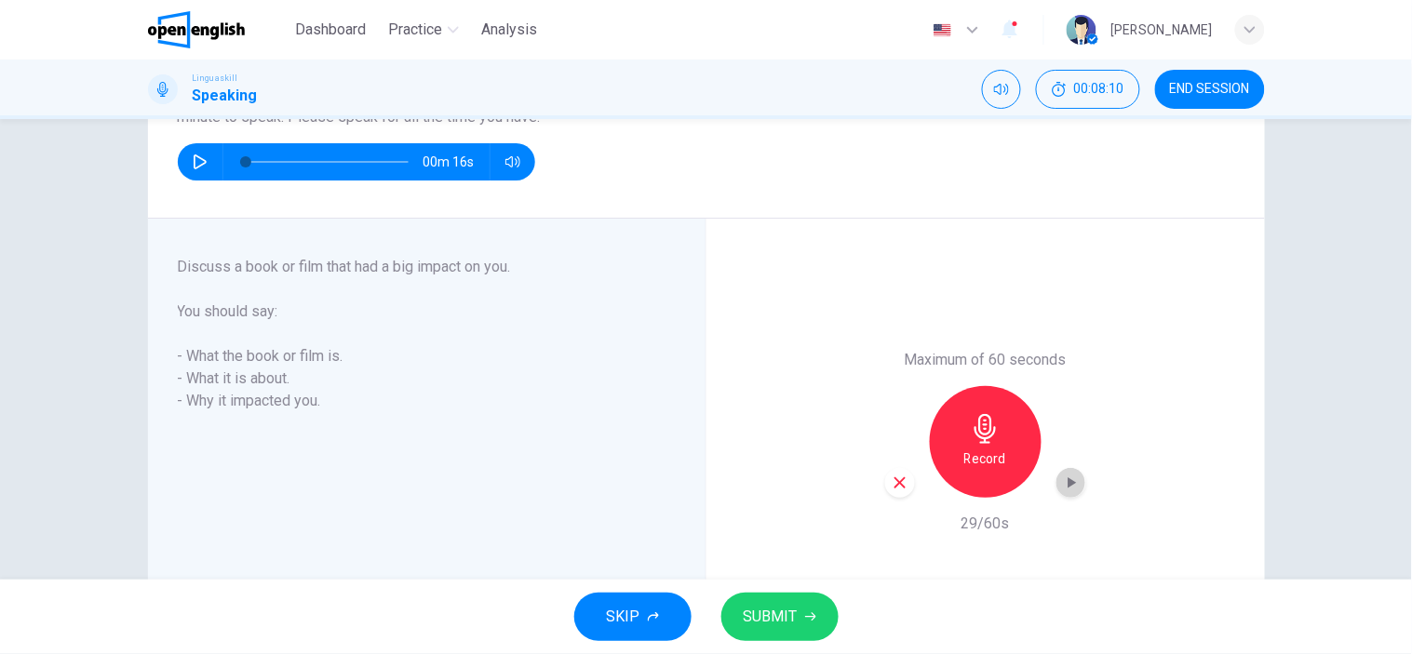
click at [1062, 481] on icon "button" at bounding box center [1071, 483] width 19 height 19
click at [894, 481] on icon "button" at bounding box center [899, 482] width 11 height 11
click at [989, 445] on div "Record" at bounding box center [986, 442] width 112 height 112
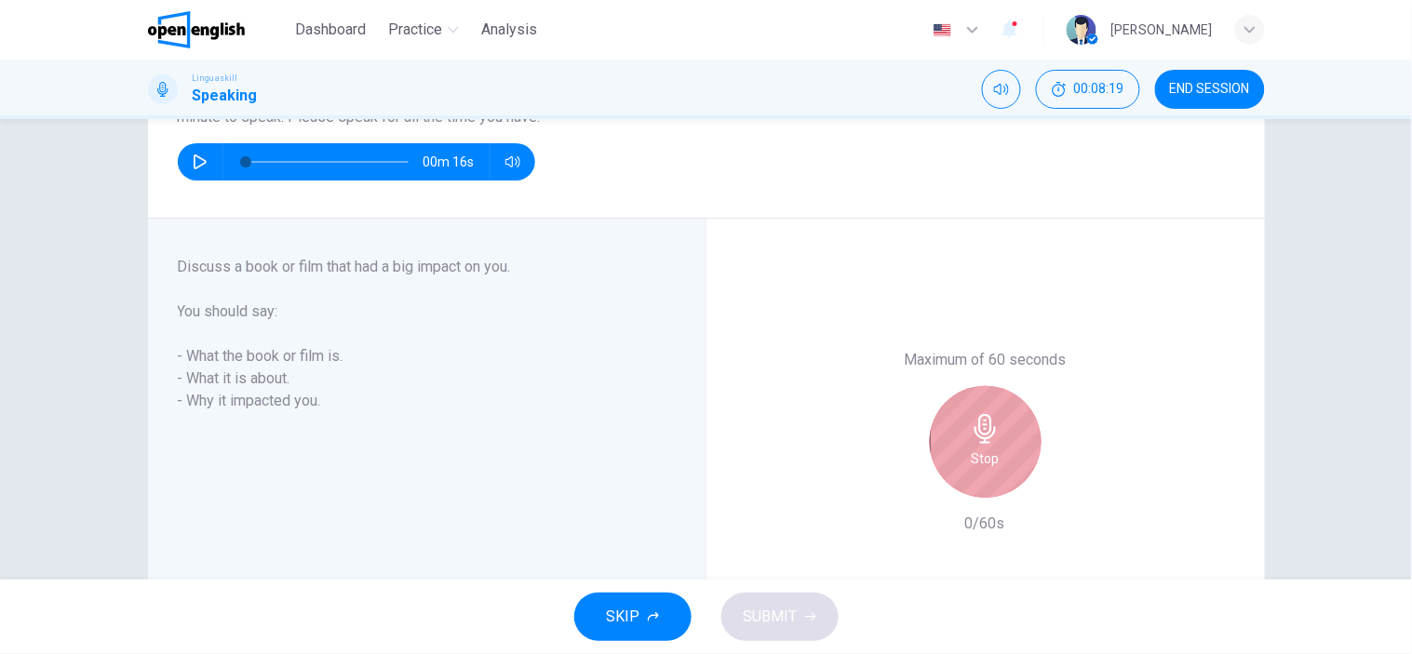
click at [989, 445] on div "Stop" at bounding box center [986, 442] width 112 height 112
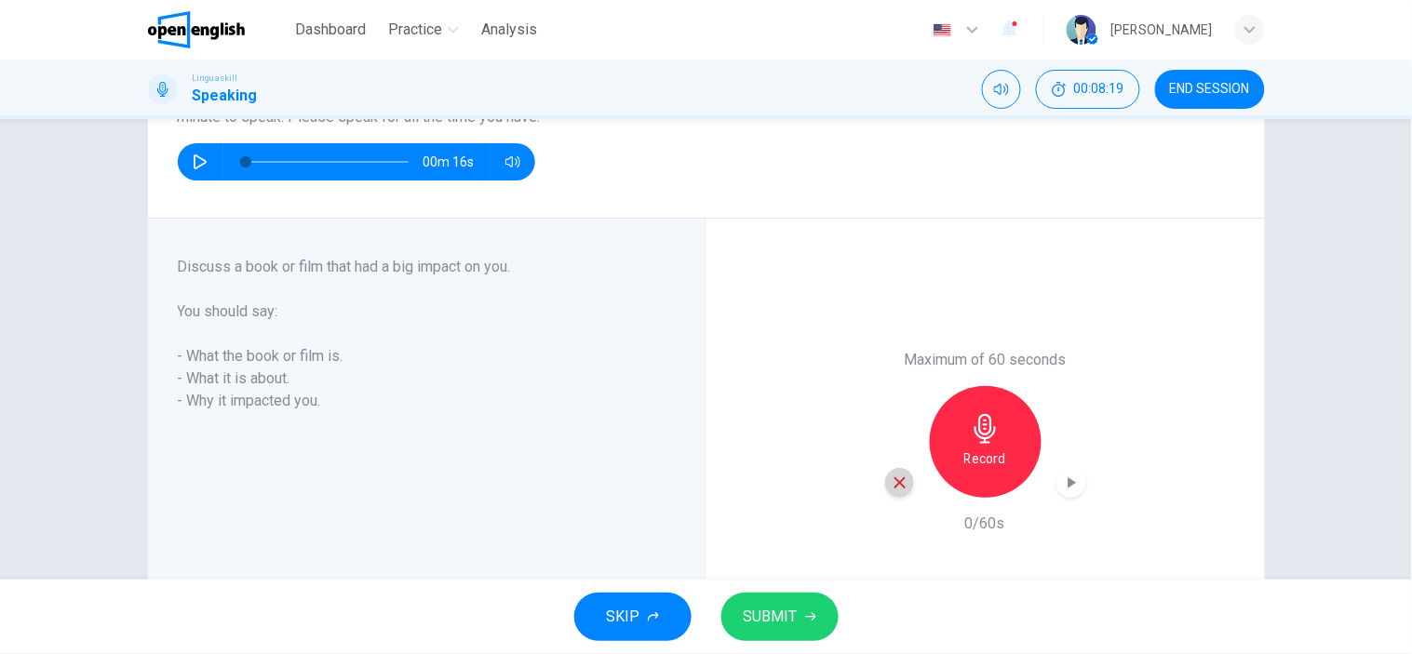
click at [894, 480] on icon "button" at bounding box center [899, 482] width 11 height 11
click at [981, 438] on icon "button" at bounding box center [985, 429] width 21 height 30
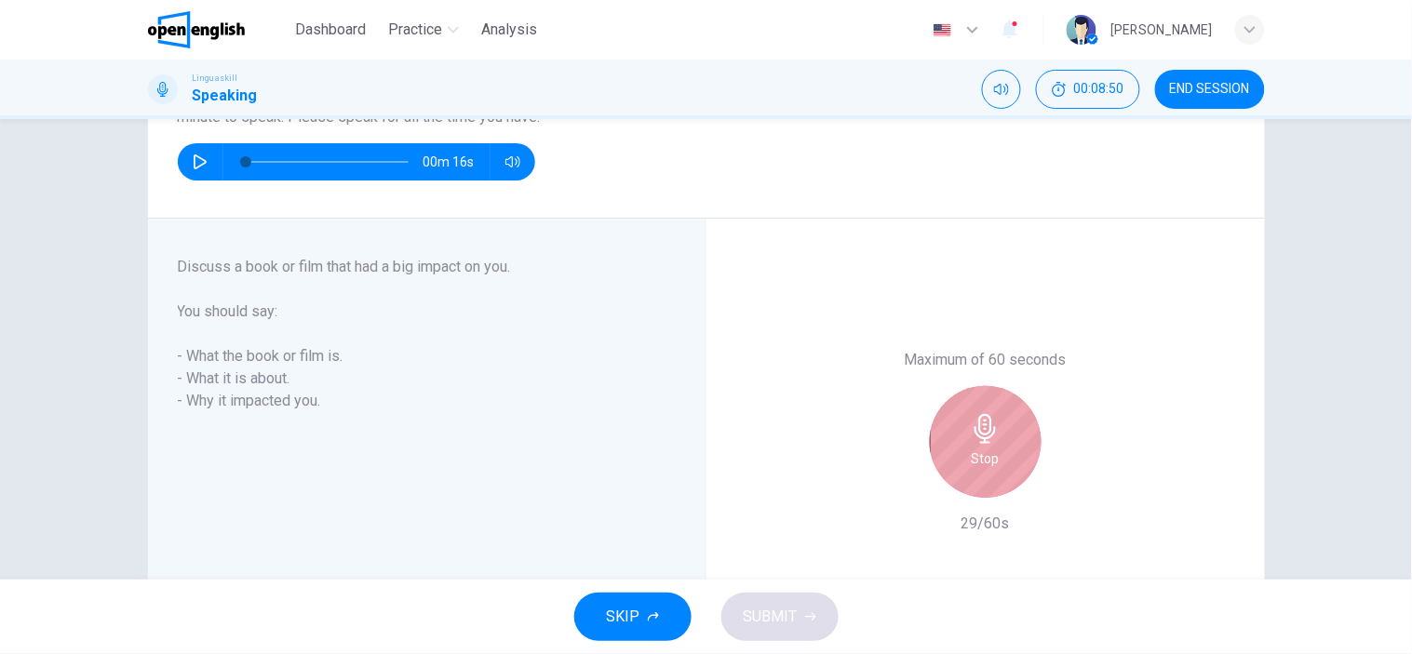
click at [981, 438] on icon "button" at bounding box center [985, 429] width 21 height 30
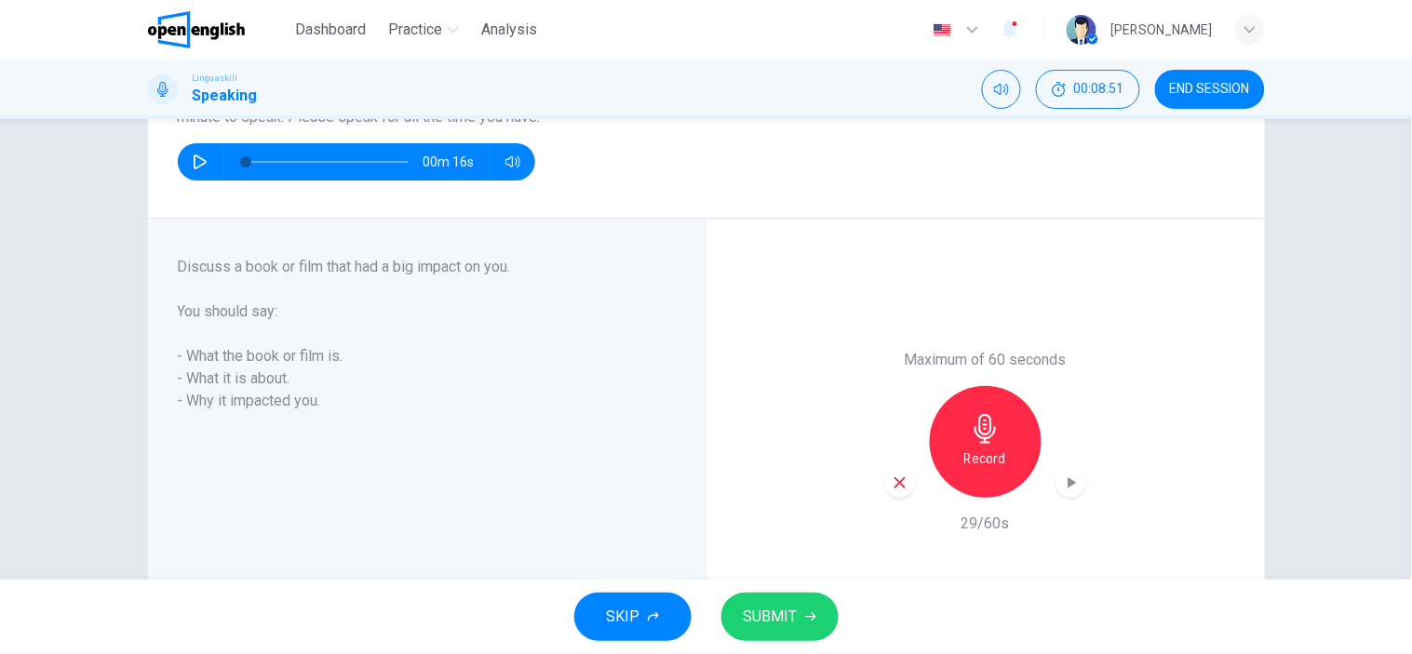
click at [786, 619] on span "SUBMIT" at bounding box center [771, 617] width 54 height 26
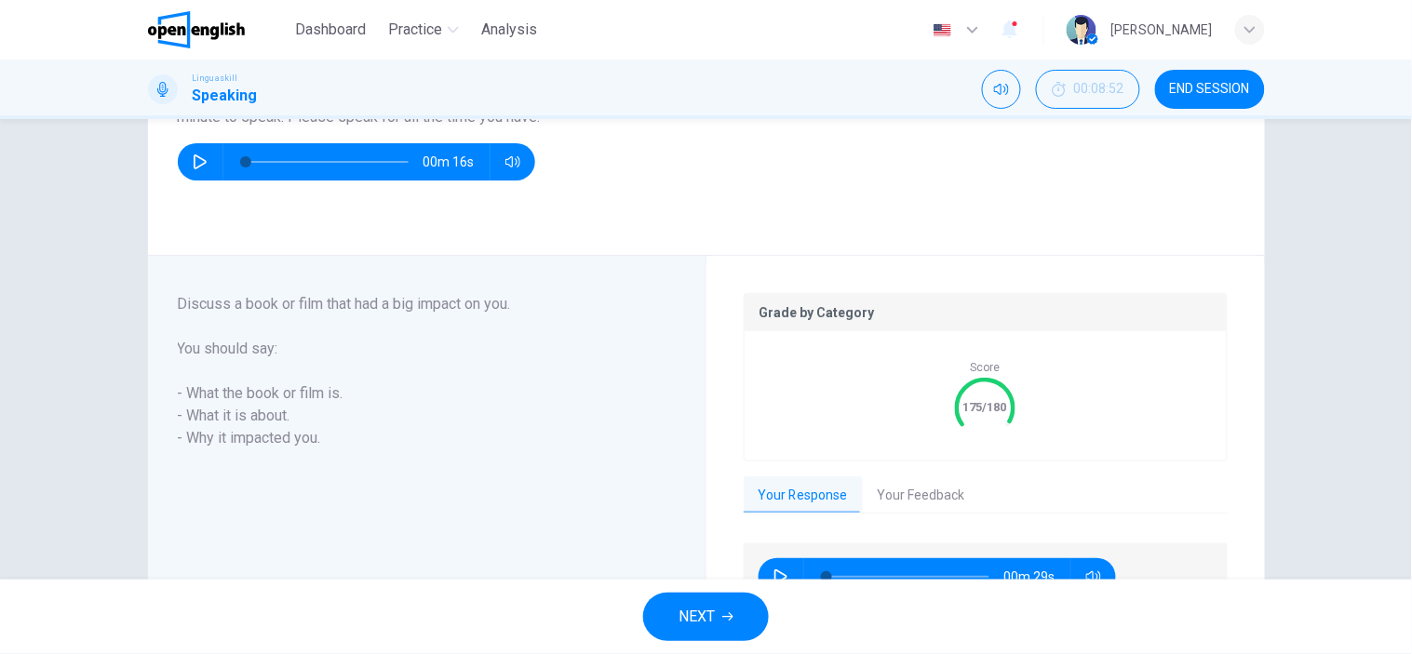
click at [704, 618] on span "NEXT" at bounding box center [697, 617] width 36 height 26
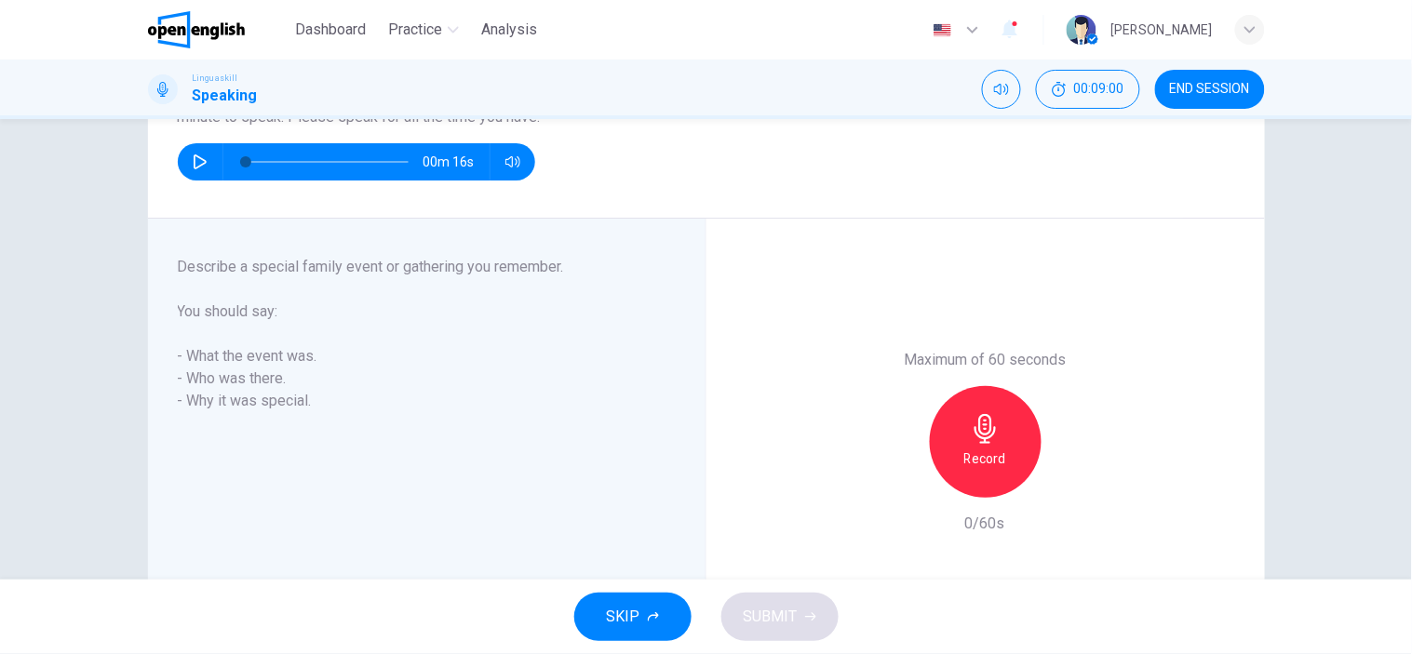
click at [1013, 451] on div "Record" at bounding box center [986, 442] width 112 height 112
click at [1013, 451] on div "Stop" at bounding box center [986, 442] width 112 height 112
click at [810, 616] on icon "button" at bounding box center [810, 617] width 11 height 11
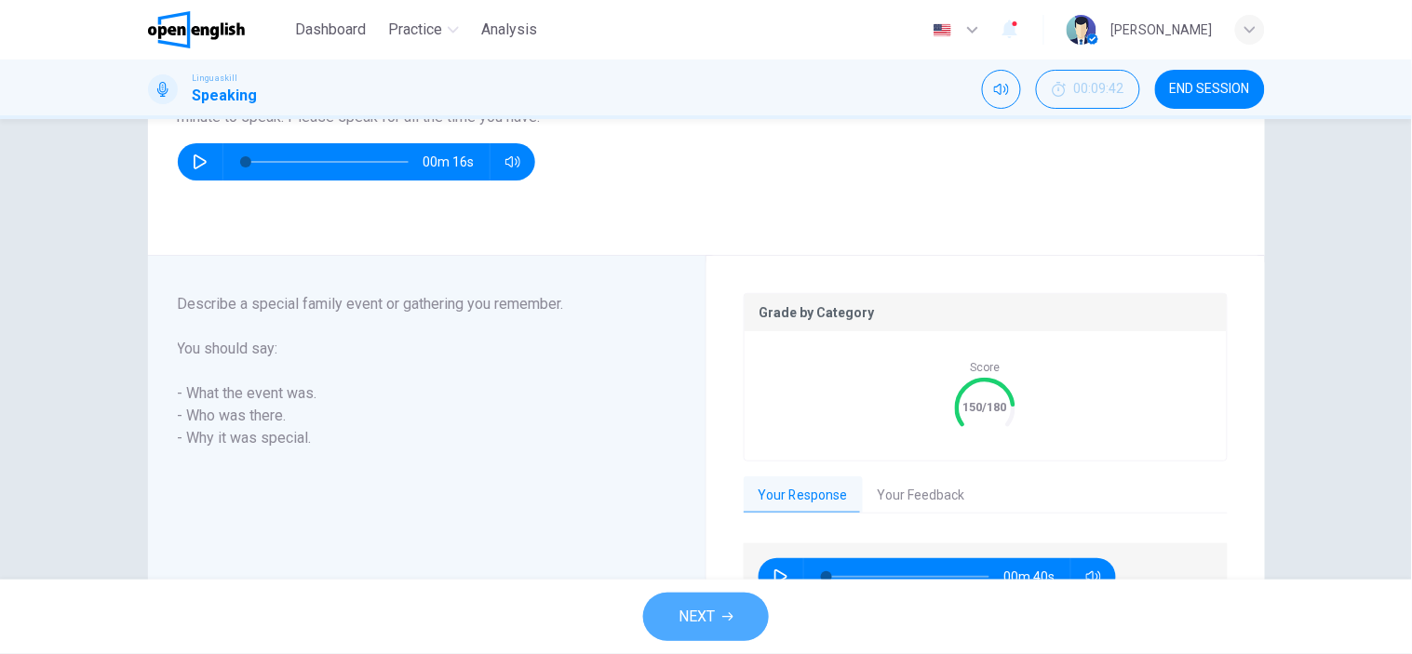
click at [704, 621] on span "NEXT" at bounding box center [697, 617] width 36 height 26
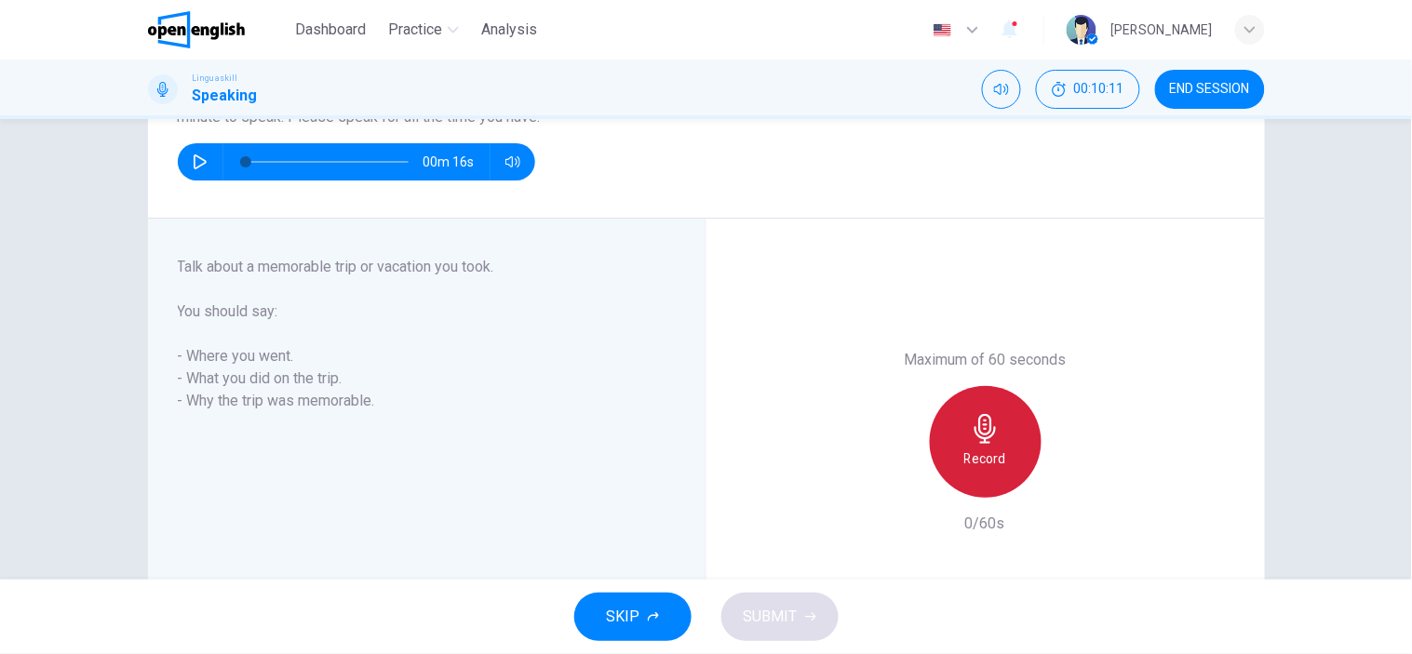
click at [971, 426] on icon "button" at bounding box center [986, 429] width 30 height 30
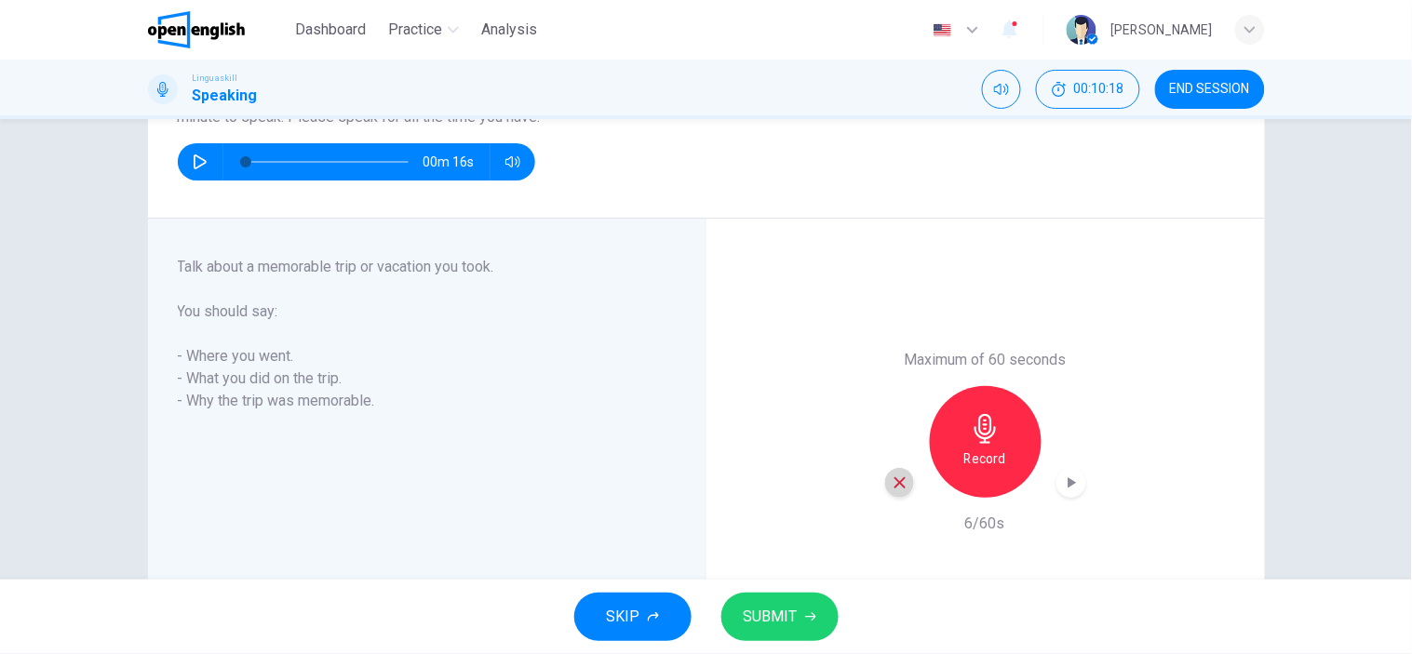
click at [894, 476] on icon "button" at bounding box center [900, 483] width 17 height 17
click at [998, 431] on div "Record" at bounding box center [986, 442] width 112 height 112
